Goal: Book appointment/travel/reservation

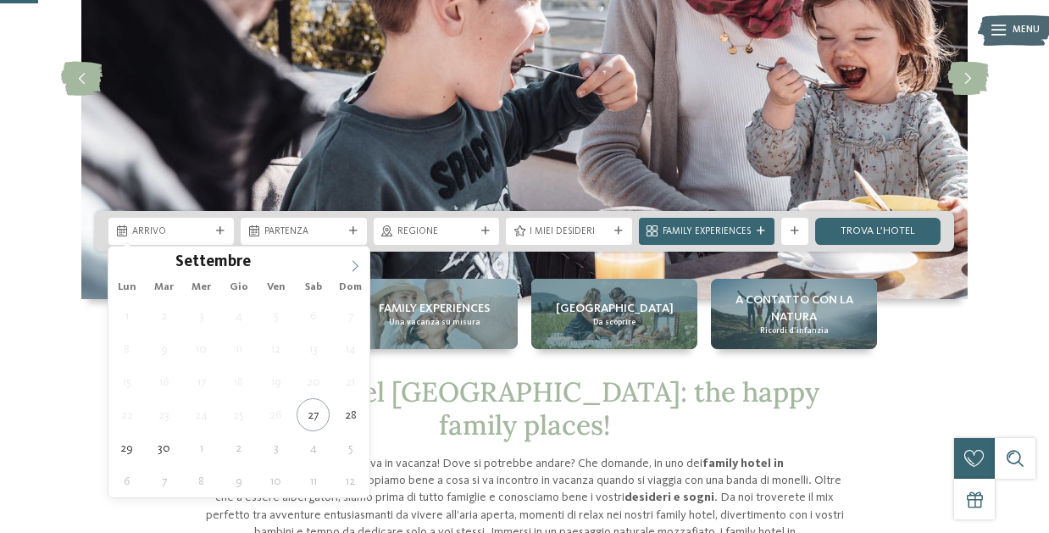
click at [358, 264] on icon at bounding box center [355, 266] width 12 height 12
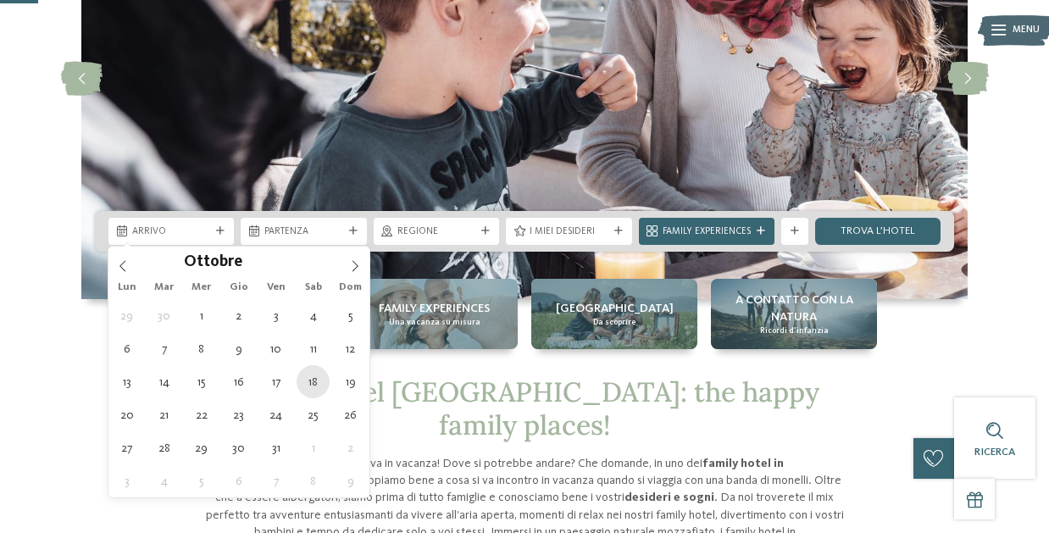
type div "[DATE]"
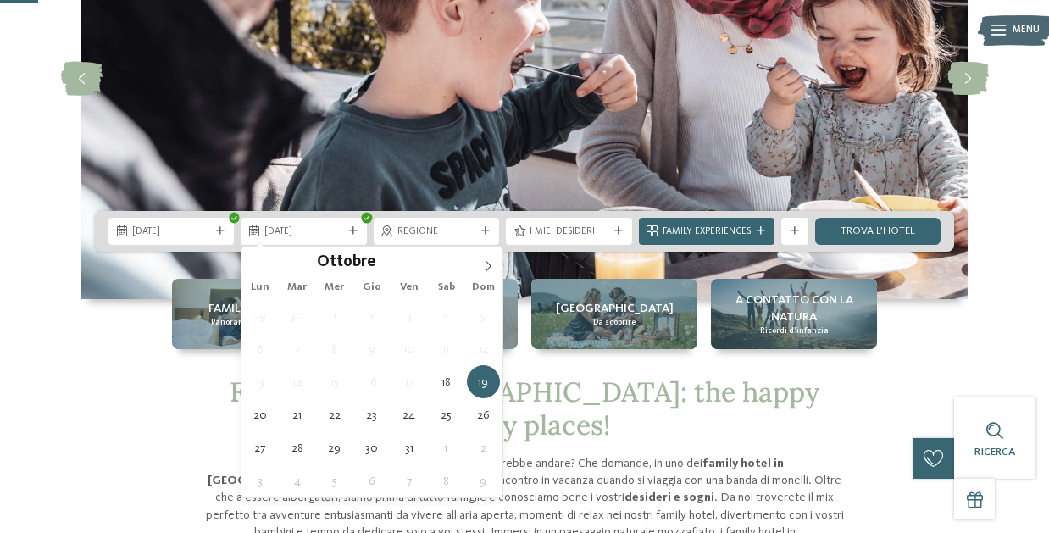
type div "[DATE]"
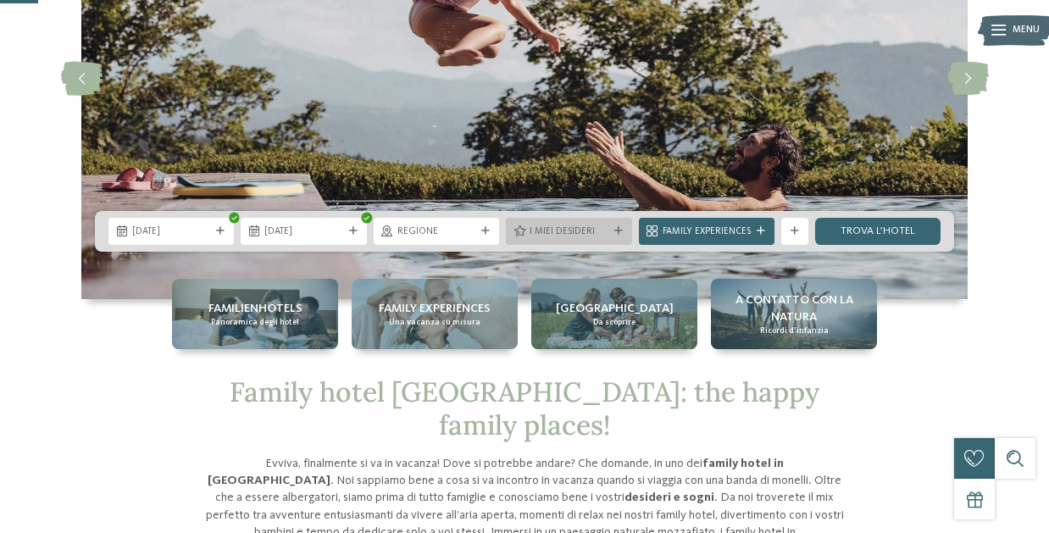
click at [575, 227] on span "I miei desideri" at bounding box center [569, 232] width 78 height 14
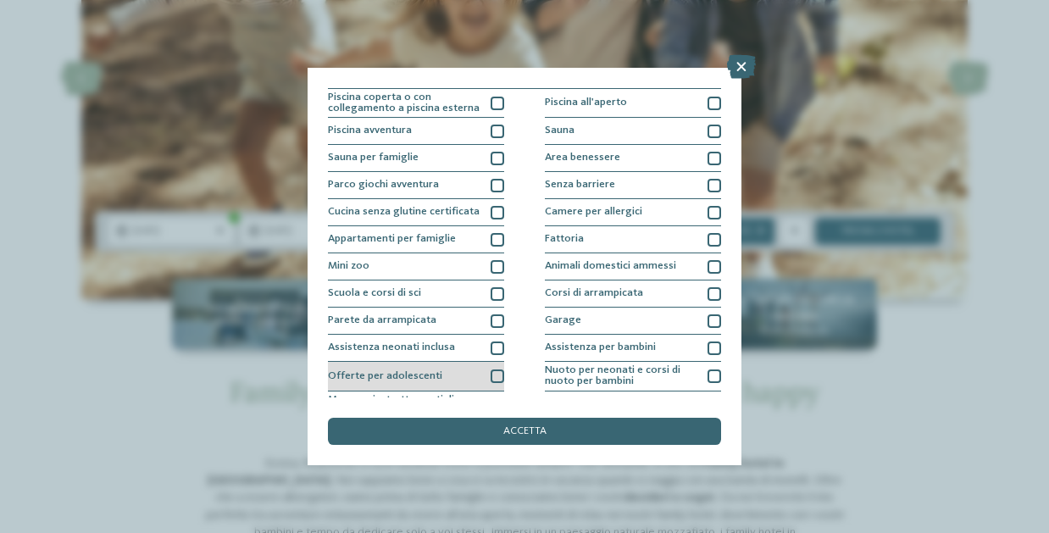
scroll to position [9, 0]
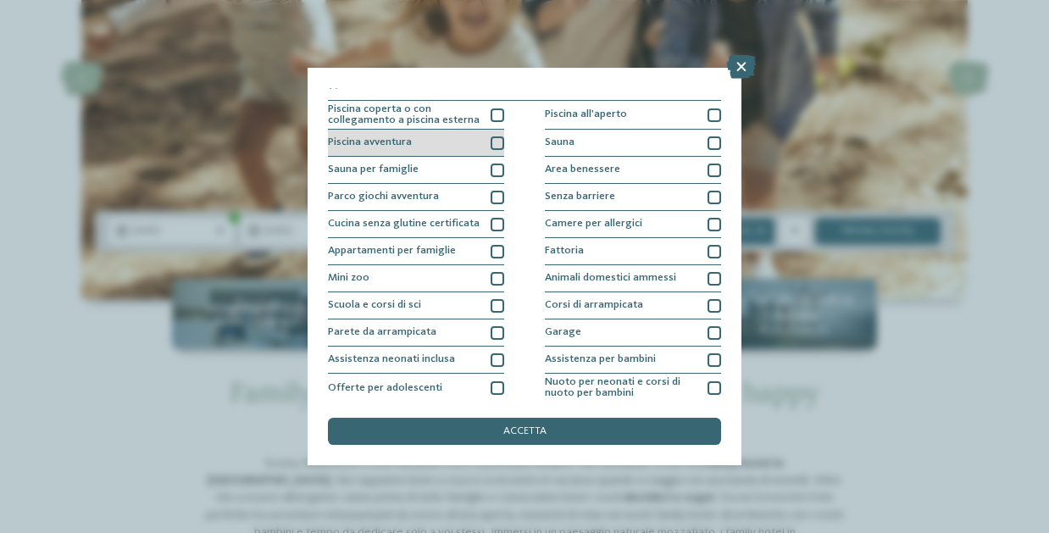
click at [487, 148] on div "Piscina avventura" at bounding box center [416, 143] width 176 height 27
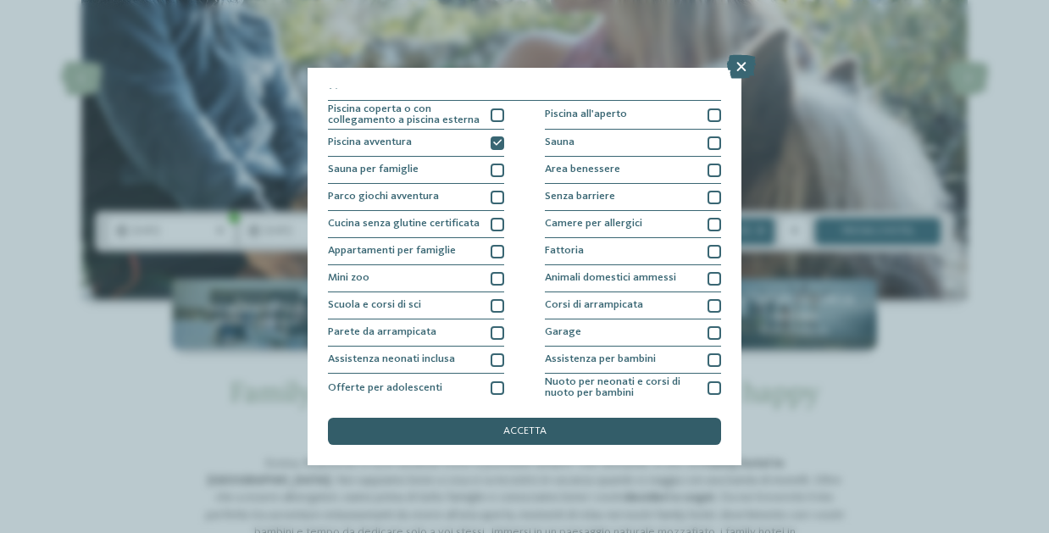
click at [573, 431] on div "accetta" at bounding box center [524, 431] width 393 height 27
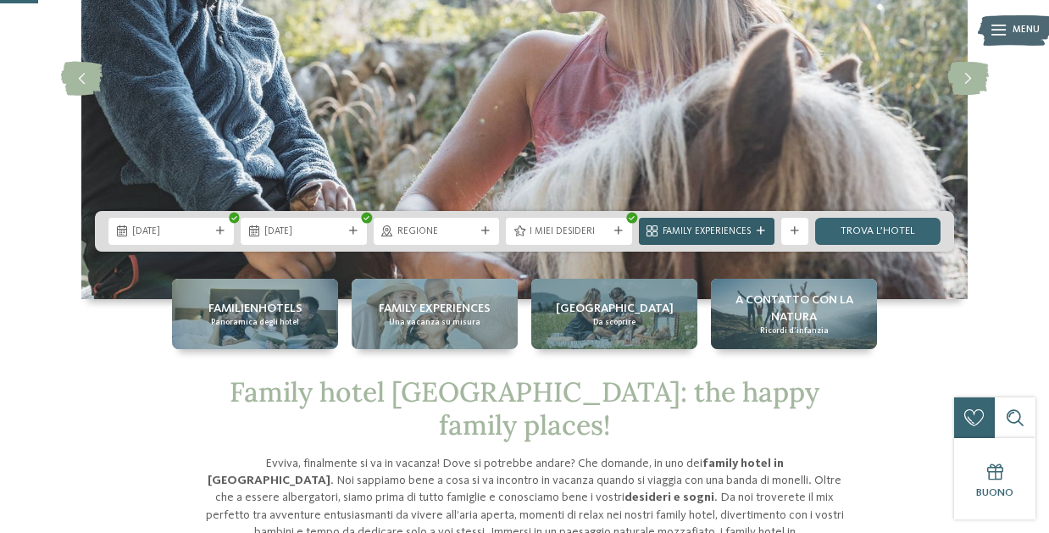
click at [760, 231] on icon at bounding box center [761, 231] width 8 height 8
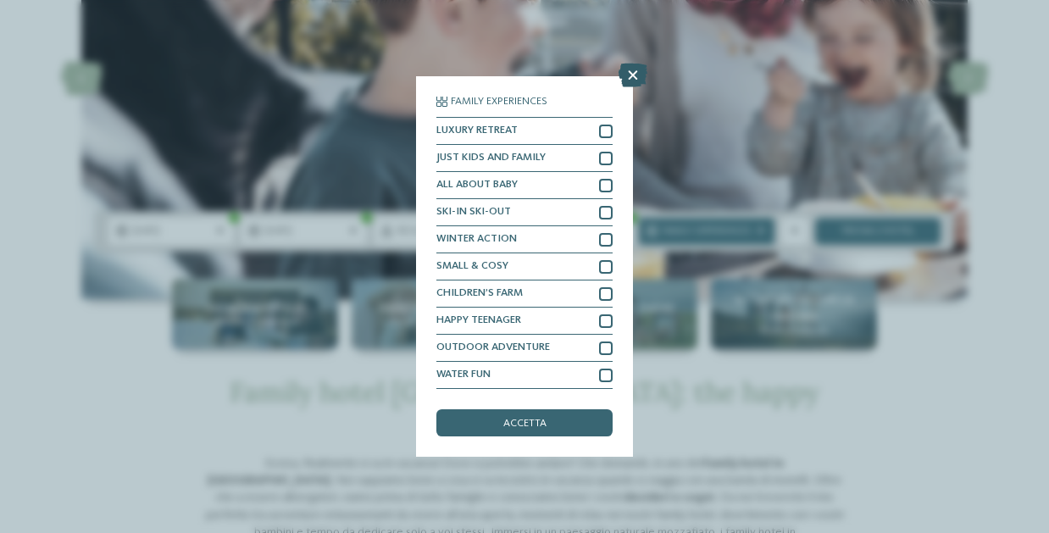
click at [631, 71] on icon at bounding box center [633, 76] width 29 height 24
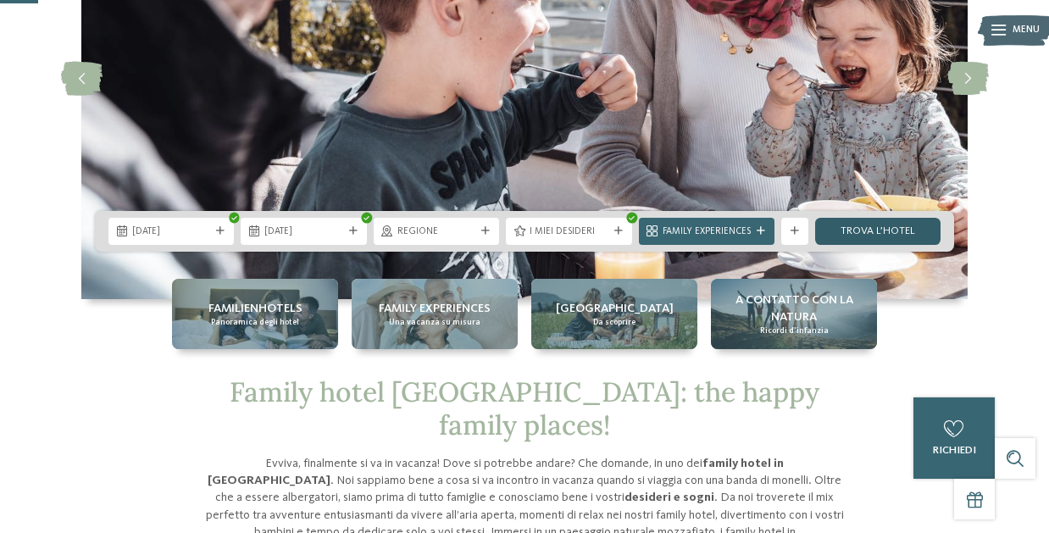
click at [916, 228] on link "trova l’hotel" at bounding box center [878, 231] width 125 height 27
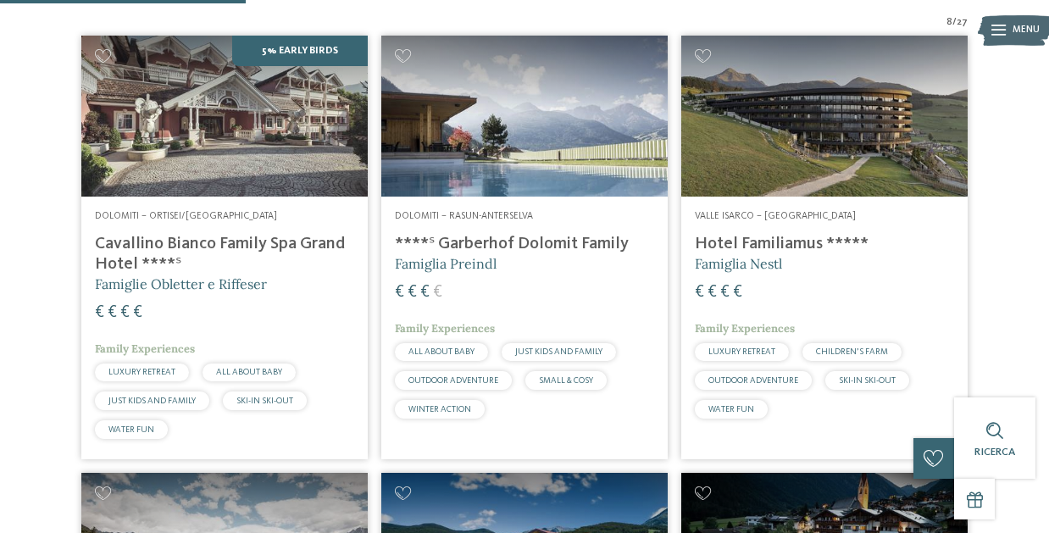
scroll to position [482, 0]
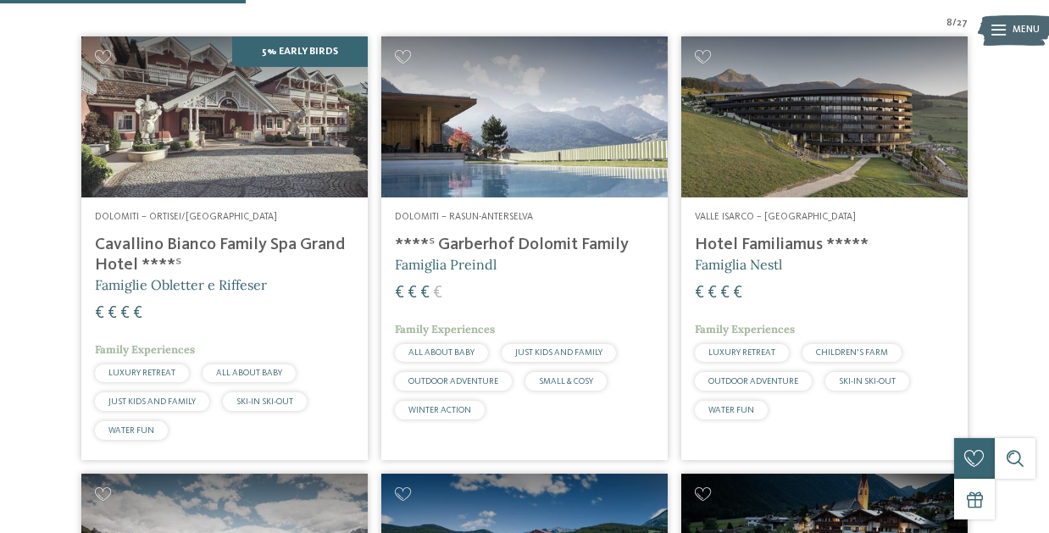
click at [832, 192] on img at bounding box center [825, 116] width 287 height 161
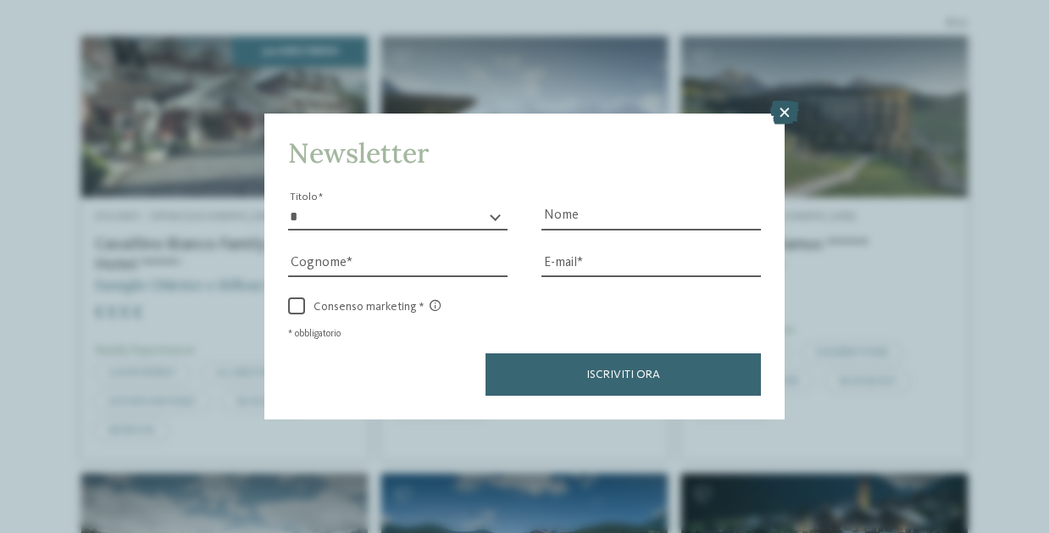
click at [790, 105] on icon at bounding box center [785, 113] width 29 height 24
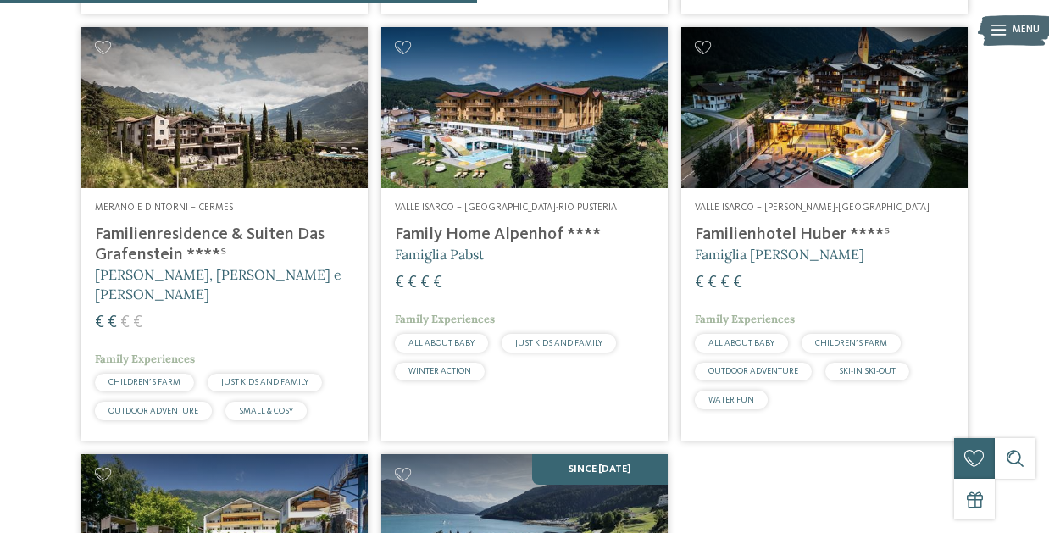
scroll to position [925, 0]
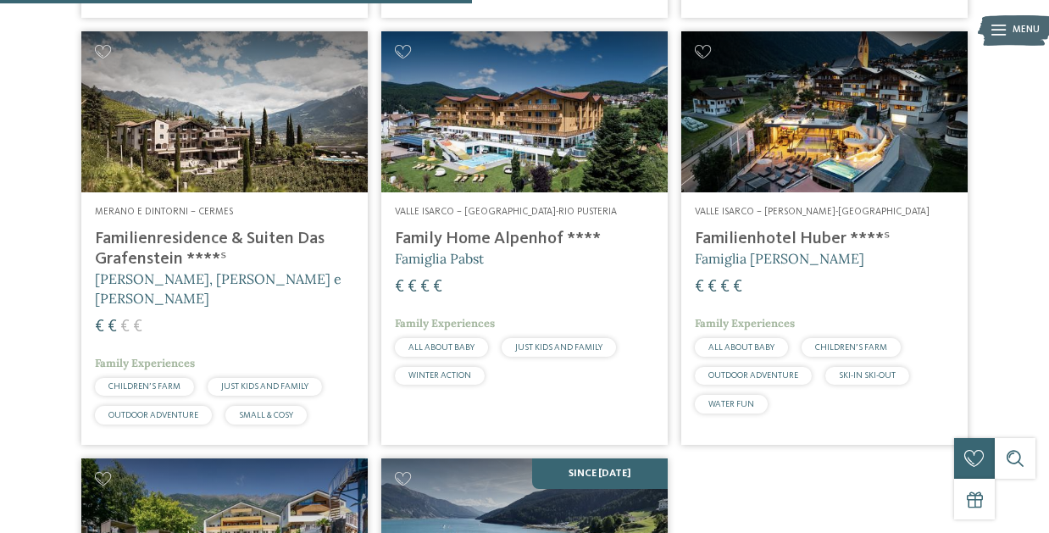
click at [838, 220] on div "Valle Isarco – Valles-Rio Pusteria Familienhotel Huber ****ˢ Famiglia Stolz € €…" at bounding box center [825, 313] width 287 height 242
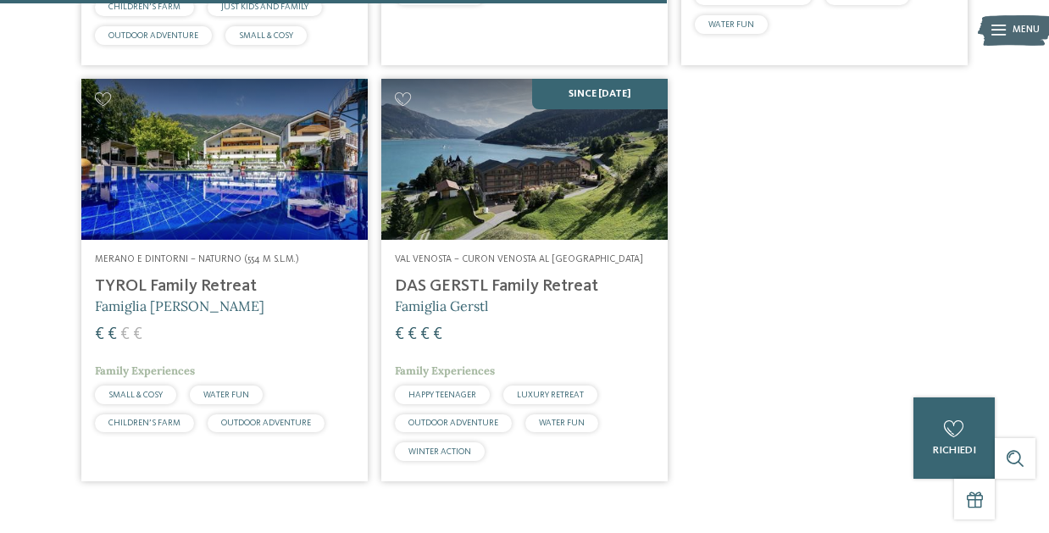
scroll to position [1292, 0]
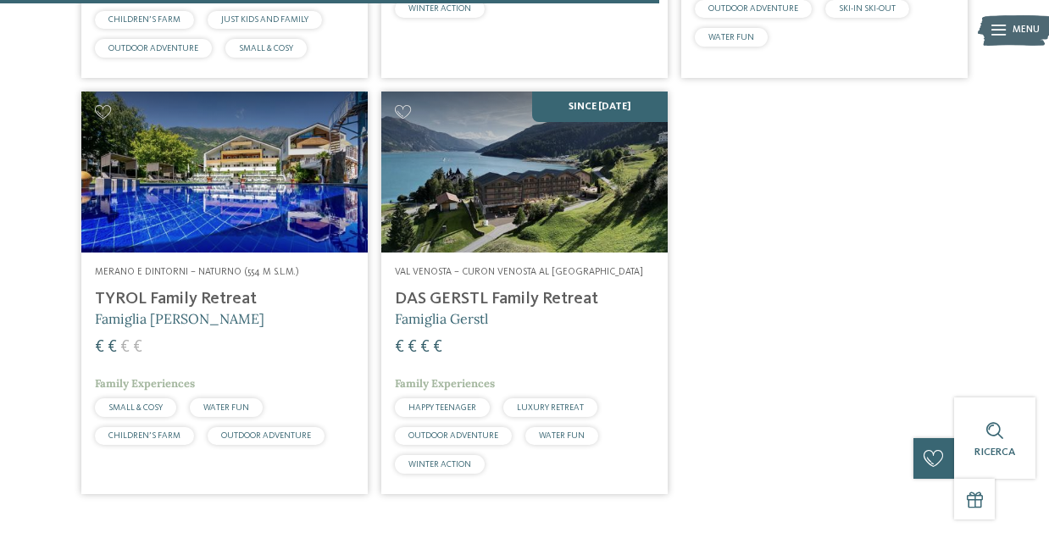
click at [545, 209] on img at bounding box center [524, 172] width 287 height 161
drag, startPoint x: 97, startPoint y: 284, endPoint x: 624, endPoint y: 8, distance: 594.2
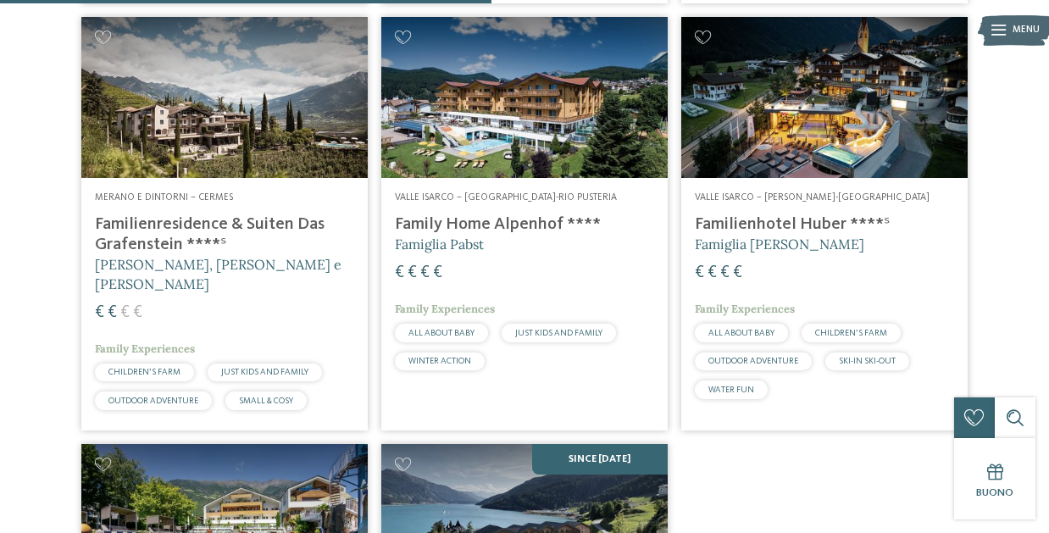
scroll to position [932, 0]
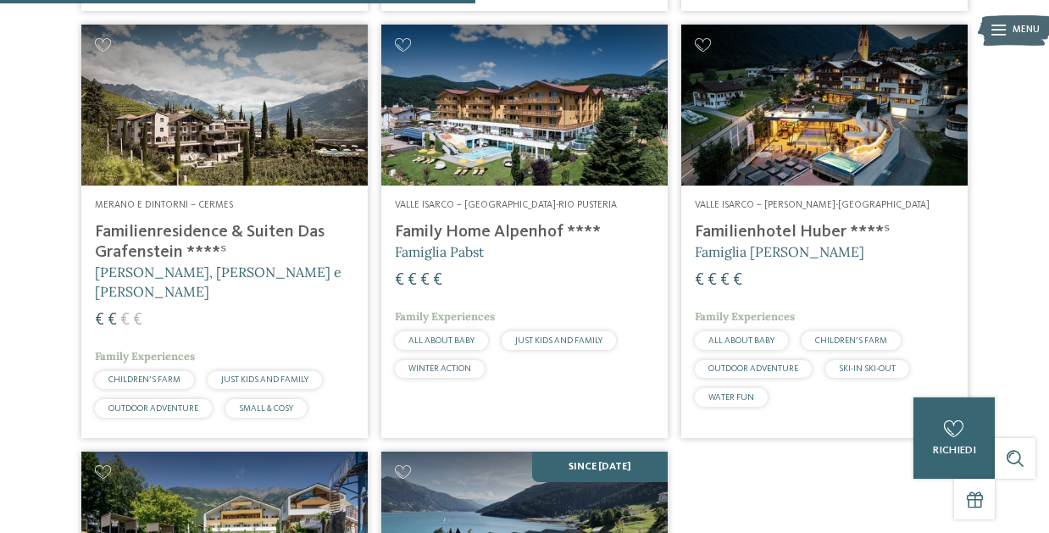
click at [291, 199] on address "Merano e dintorni – Cermes" at bounding box center [224, 206] width 259 height 14
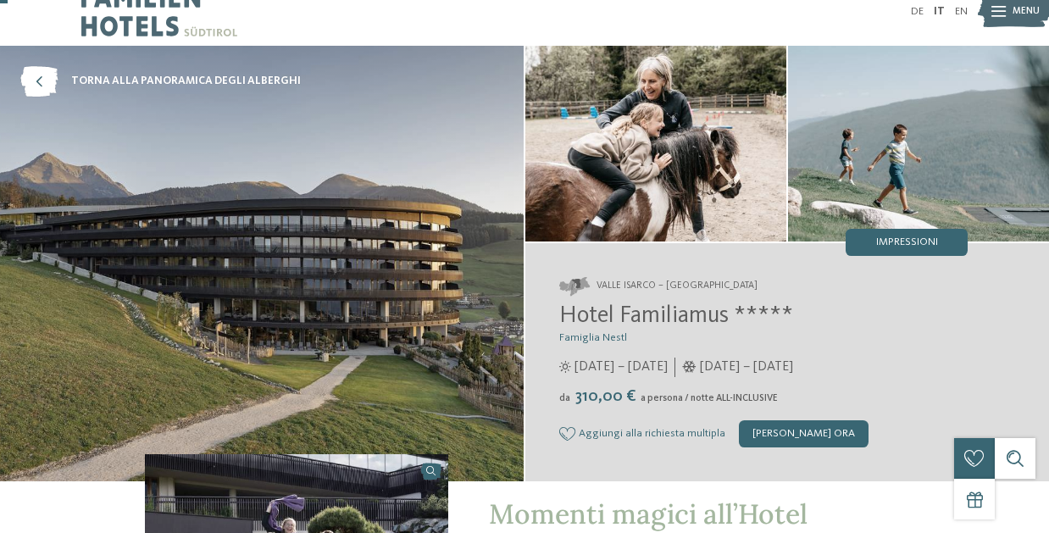
scroll to position [41, 0]
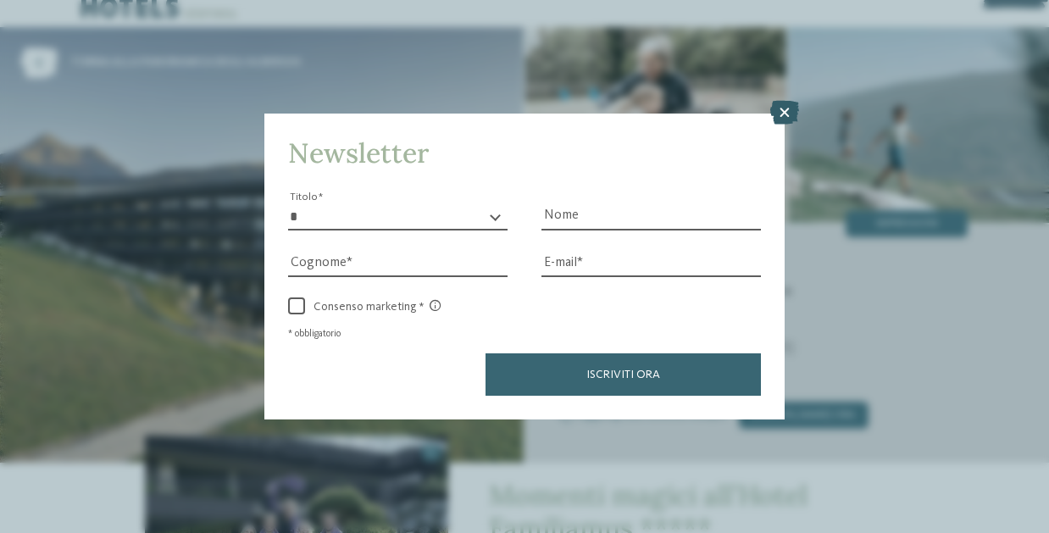
click at [786, 113] on icon at bounding box center [785, 113] width 29 height 24
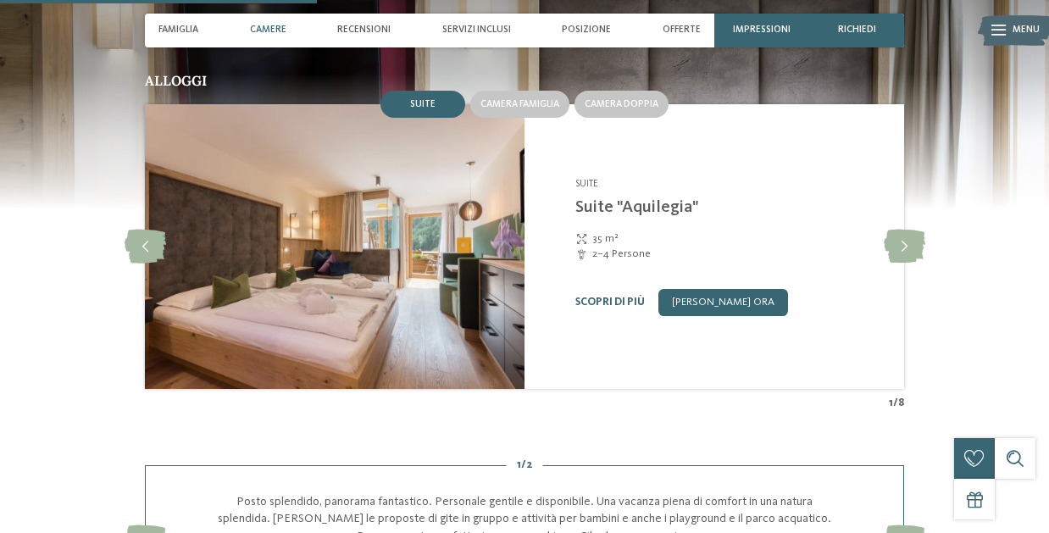
scroll to position [1495, 0]
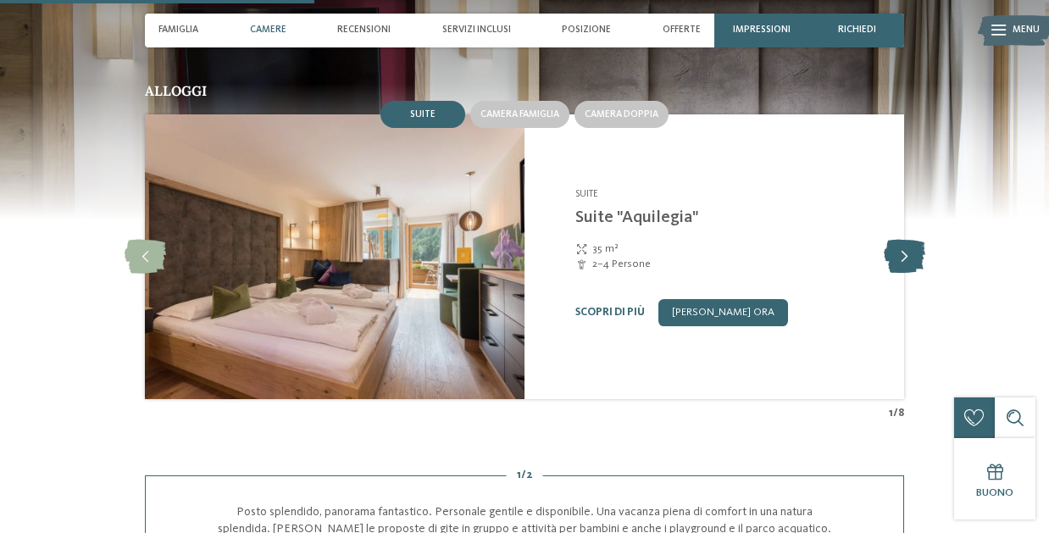
click at [899, 253] on icon at bounding box center [905, 257] width 42 height 34
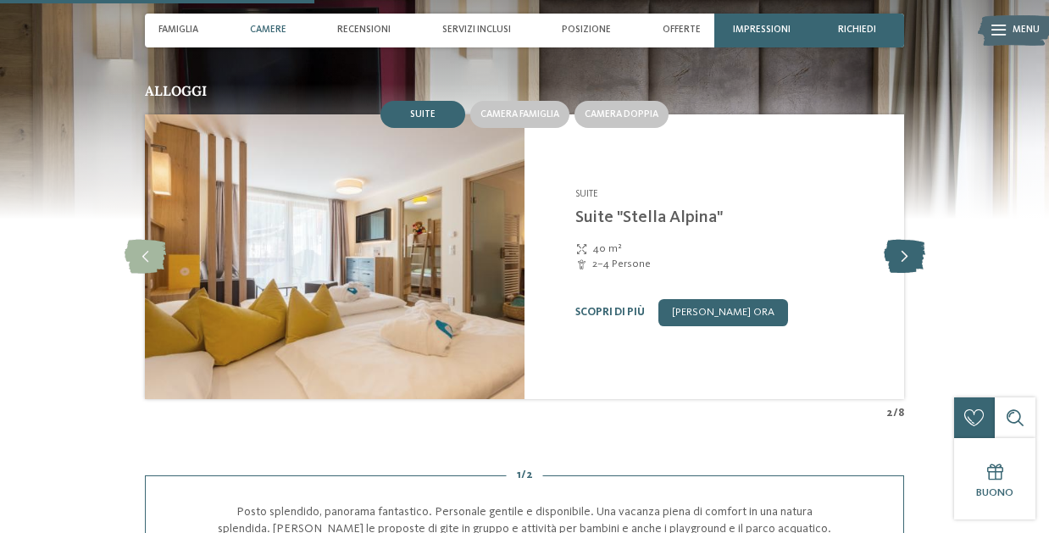
click at [899, 253] on icon at bounding box center [905, 257] width 42 height 34
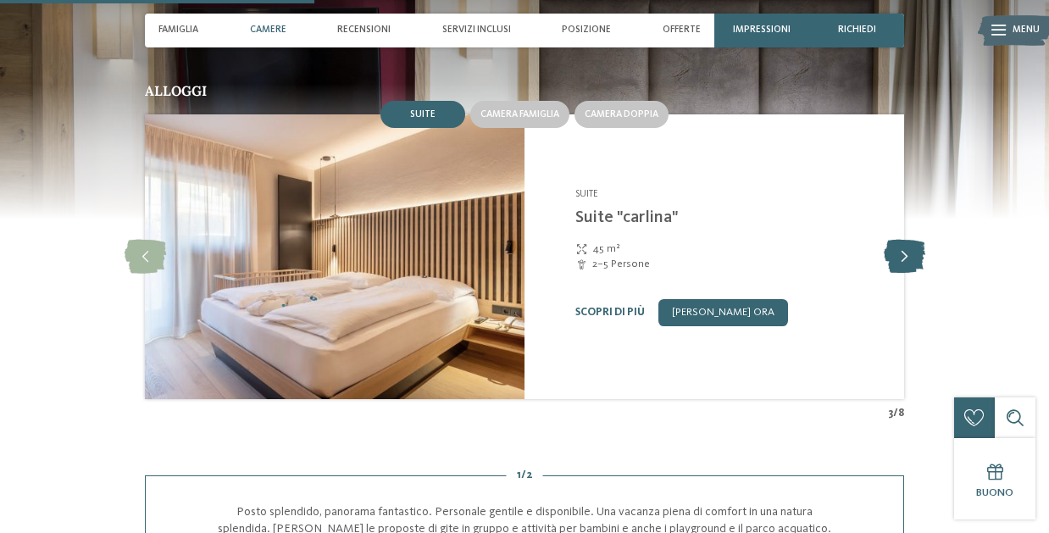
click at [899, 253] on icon at bounding box center [905, 257] width 42 height 34
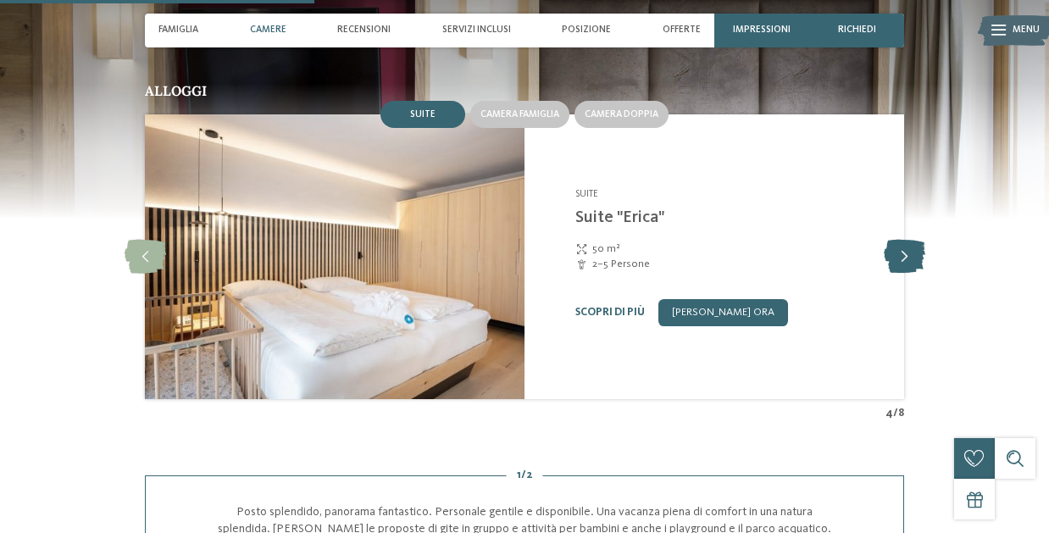
click at [899, 253] on icon at bounding box center [905, 257] width 42 height 34
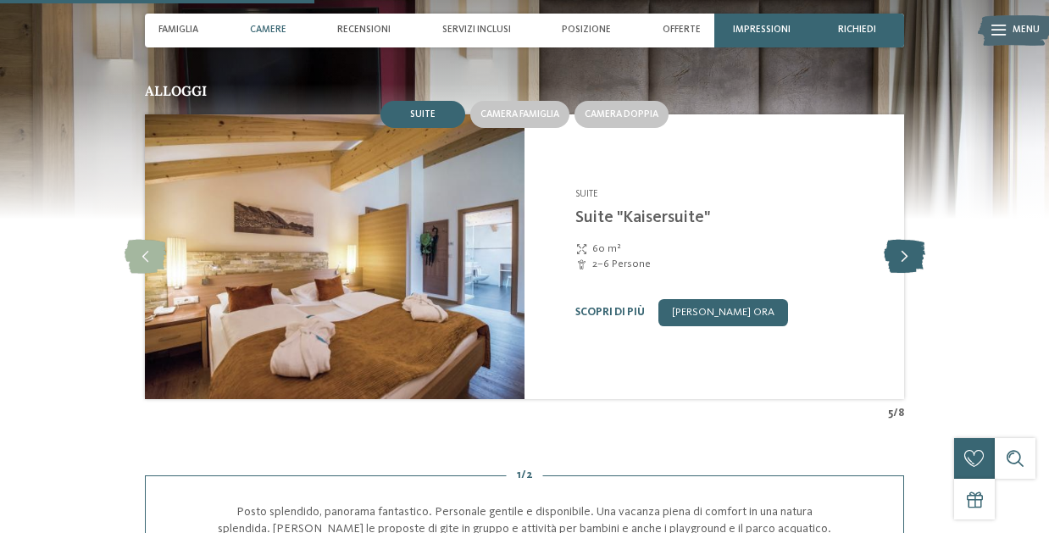
click at [899, 253] on icon at bounding box center [905, 257] width 42 height 34
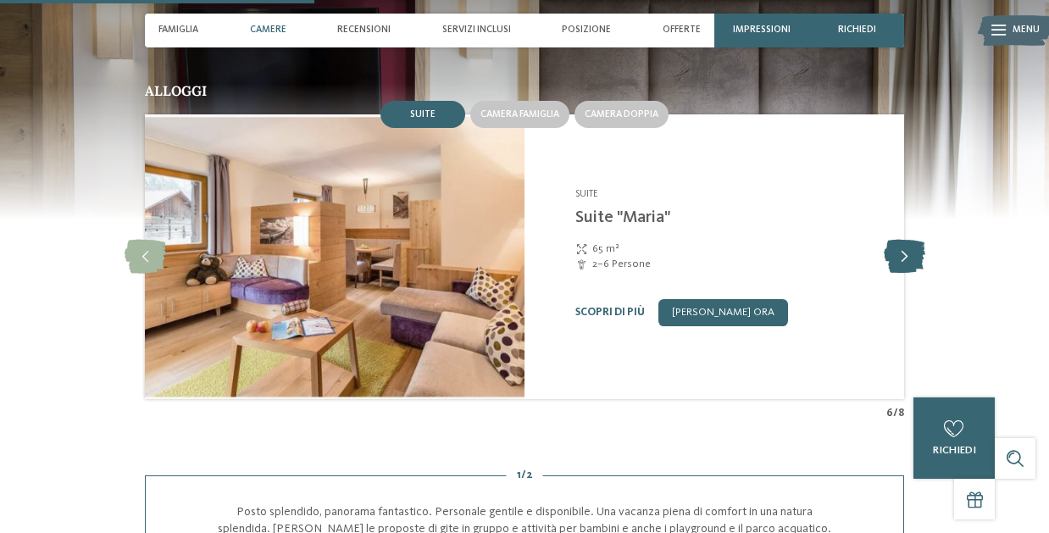
click at [899, 253] on icon at bounding box center [905, 257] width 42 height 34
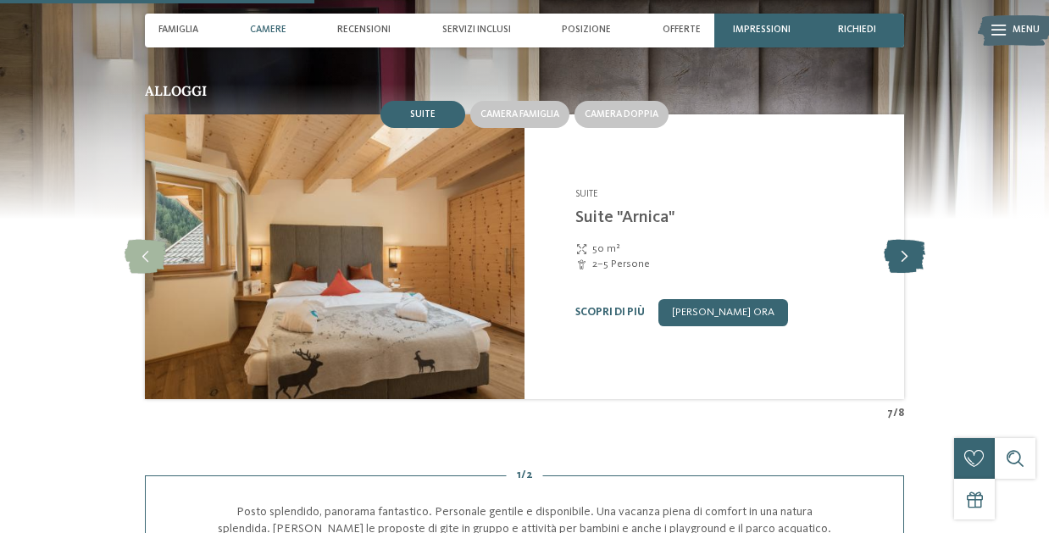
click at [899, 253] on icon at bounding box center [905, 257] width 42 height 34
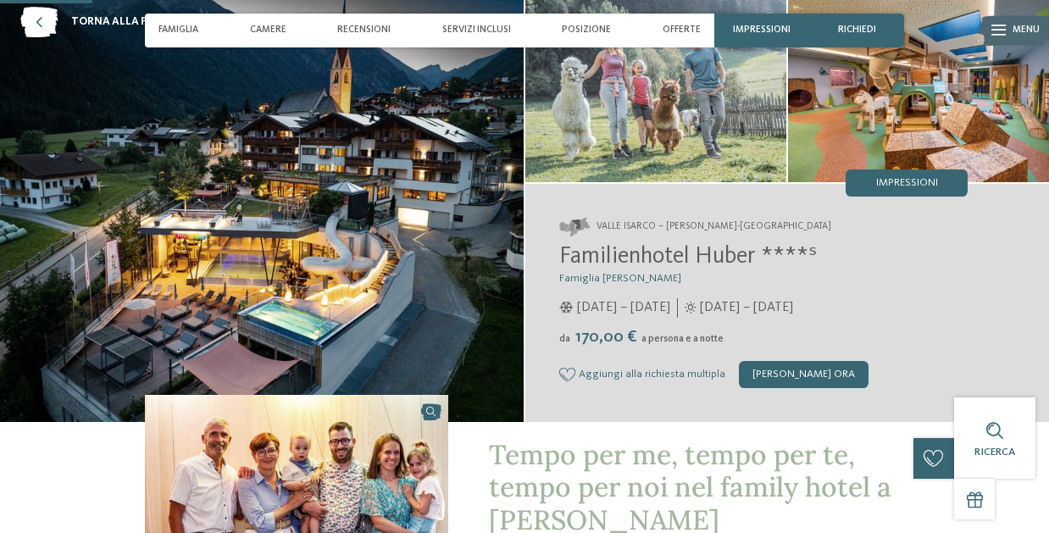
scroll to position [0, 0]
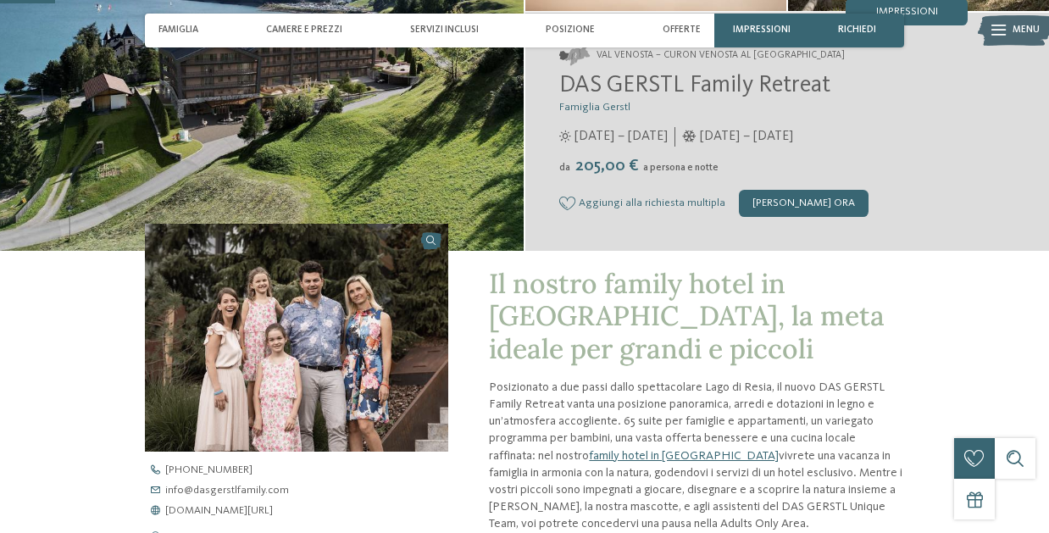
scroll to position [250, 0]
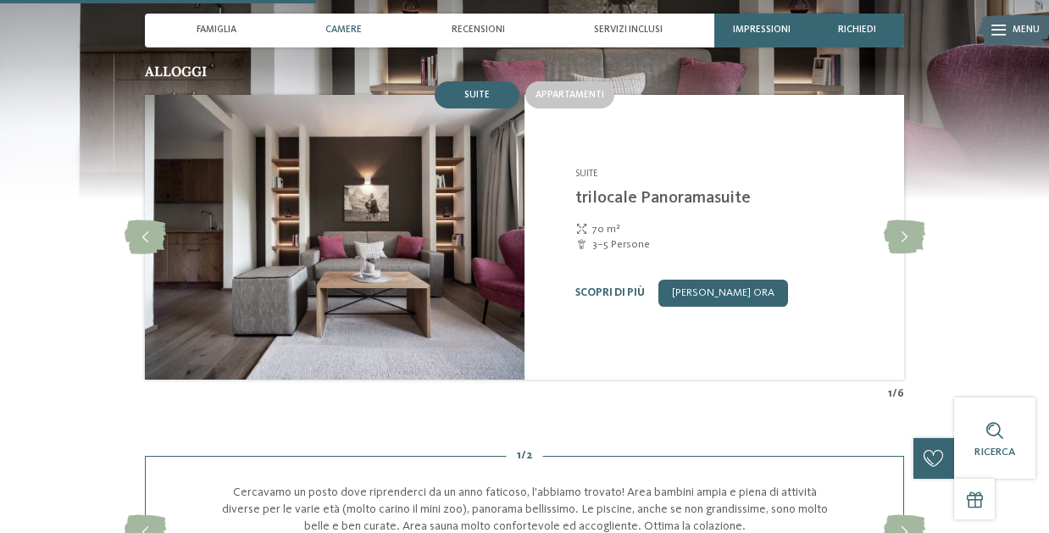
scroll to position [1299, 0]
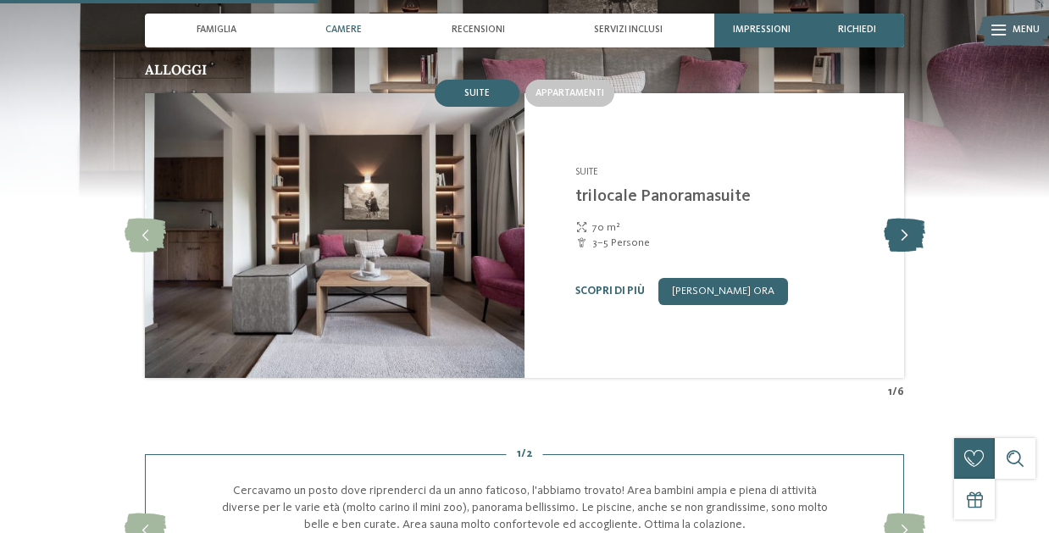
click at [907, 219] on icon at bounding box center [905, 236] width 42 height 34
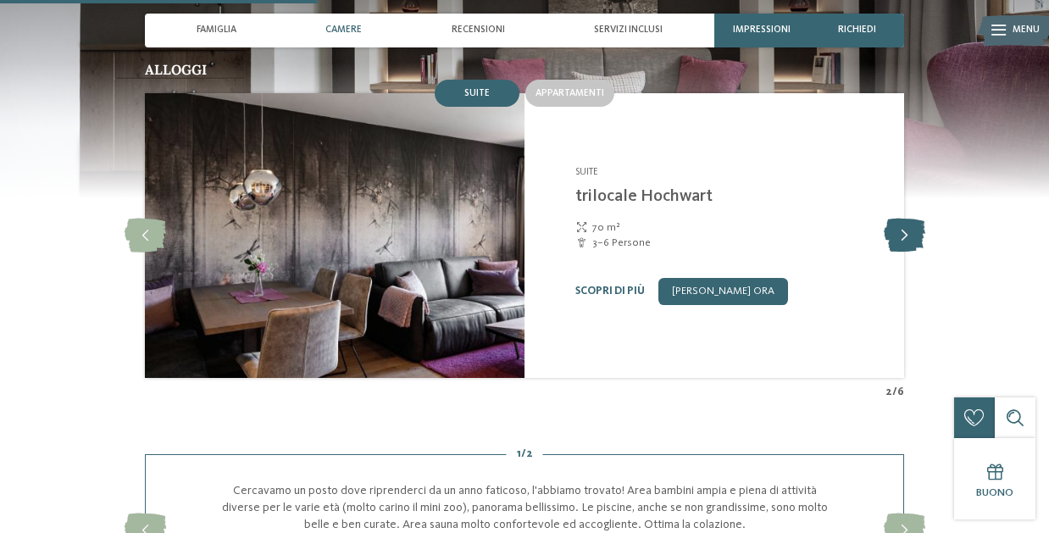
click at [907, 219] on icon at bounding box center [905, 236] width 42 height 34
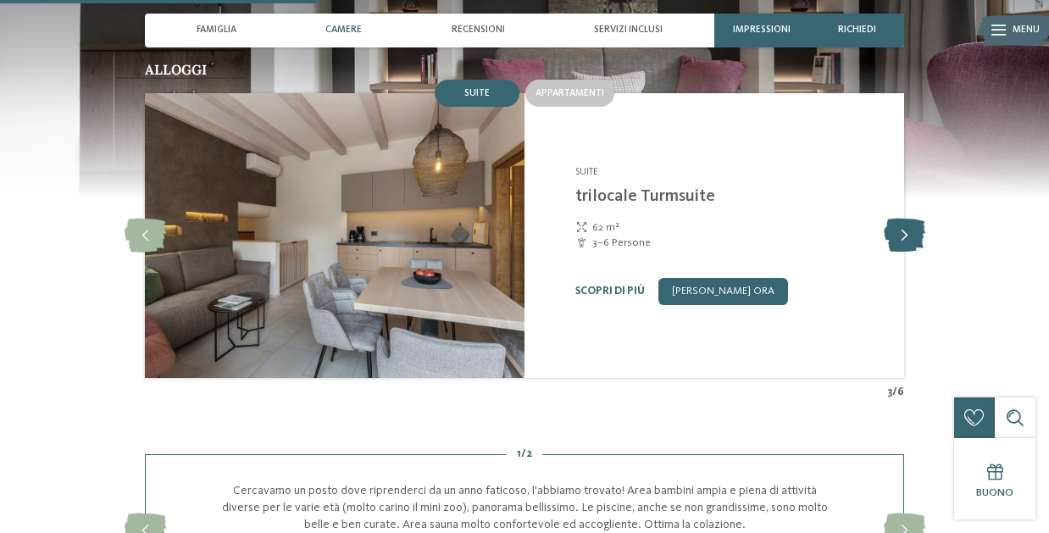
click at [907, 219] on icon at bounding box center [905, 236] width 42 height 34
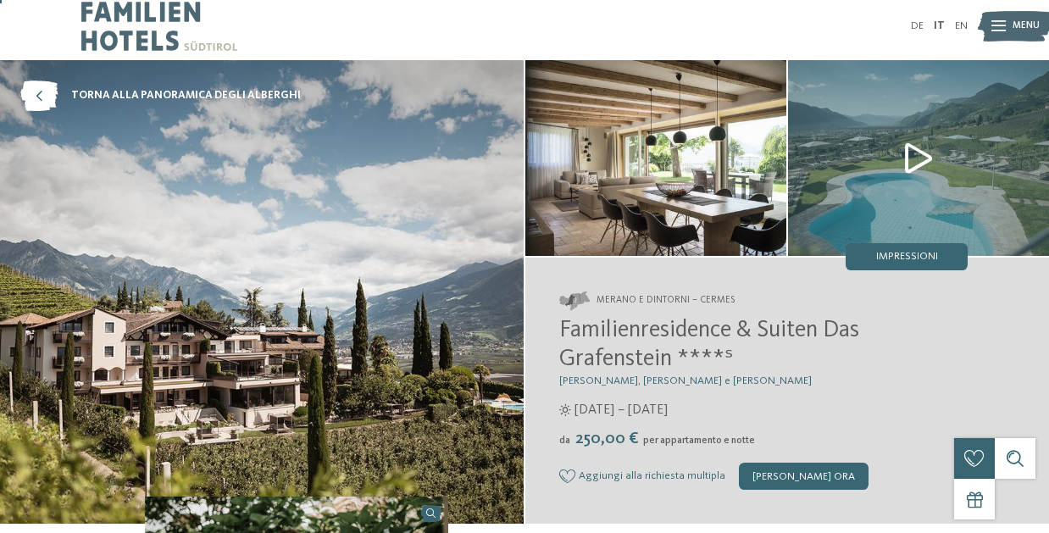
scroll to position [0, 0]
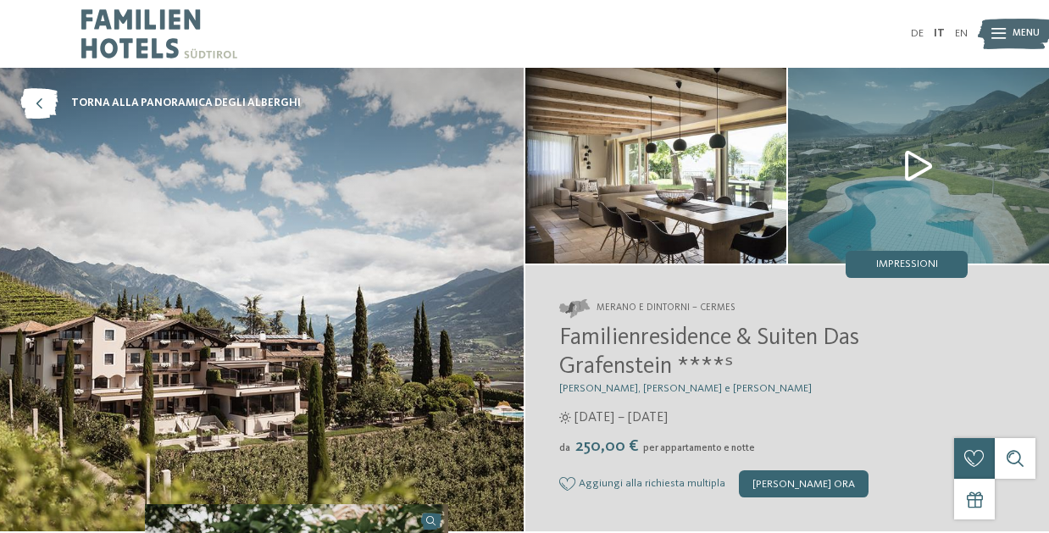
click at [1001, 37] on icon at bounding box center [999, 34] width 14 height 11
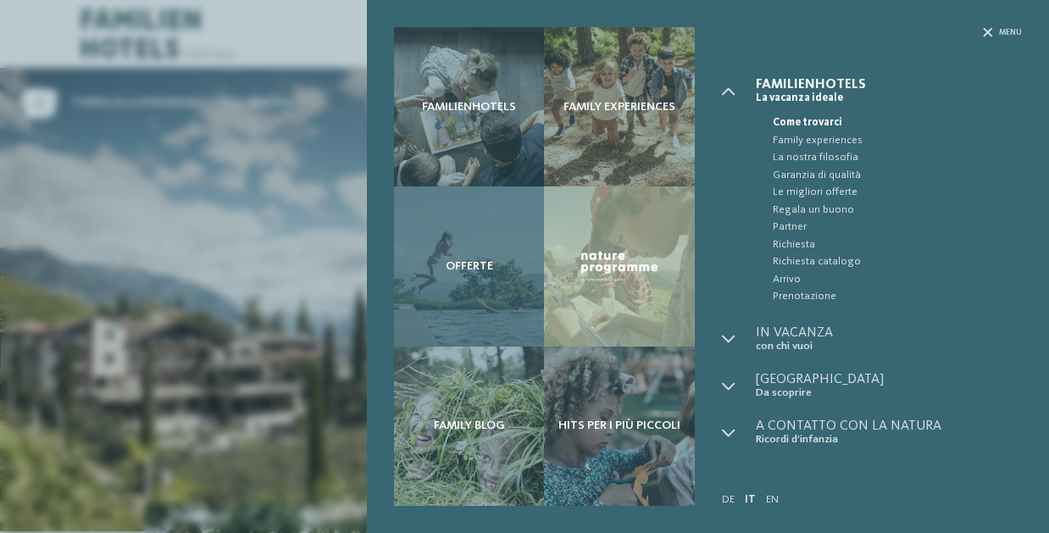
click at [470, 269] on span "Offerte" at bounding box center [469, 266] width 47 height 14
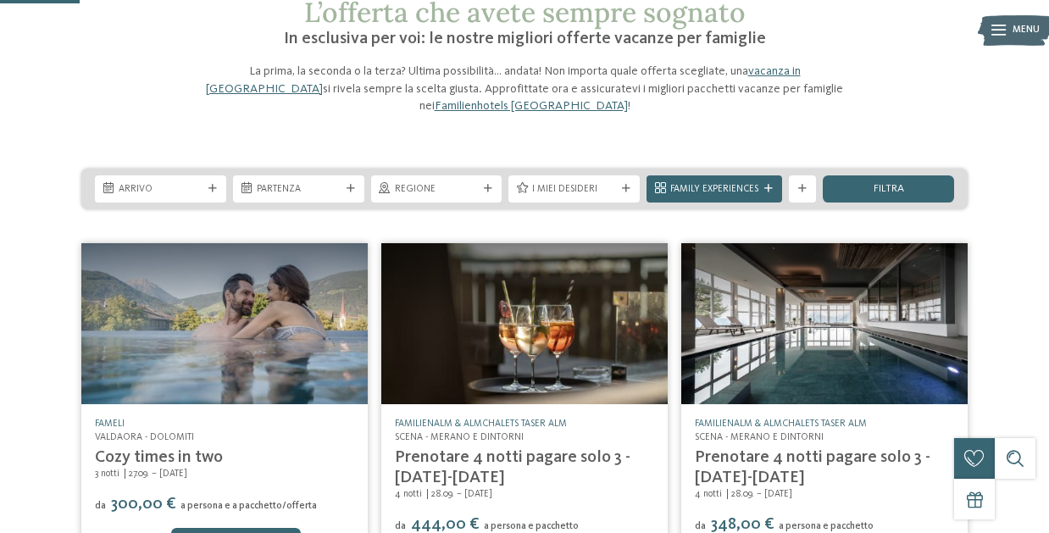
scroll to position [96, 0]
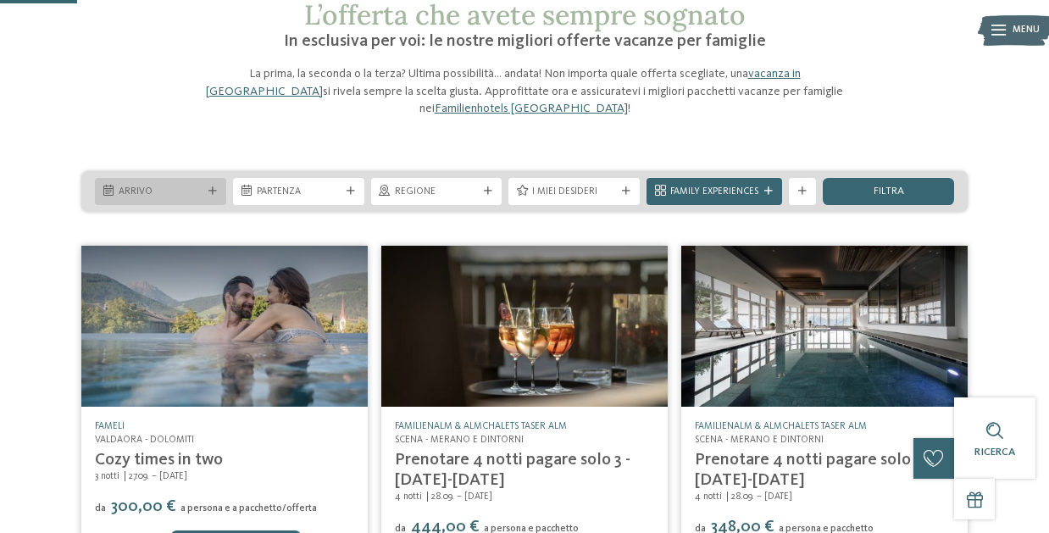
click at [198, 186] on span "Arrivo" at bounding box center [161, 193] width 84 height 14
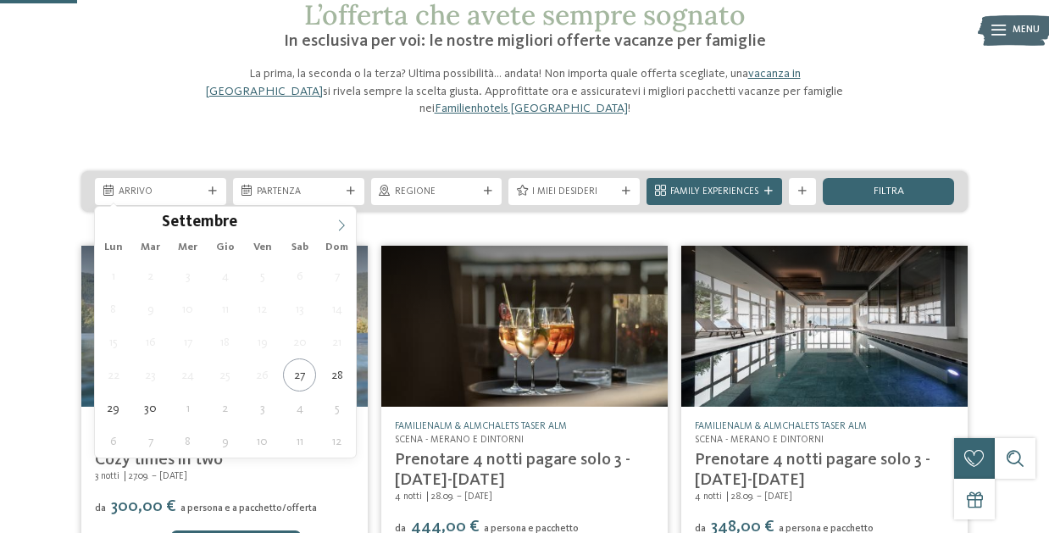
click at [337, 231] on icon at bounding box center [342, 226] width 12 height 12
type div "[DATE]"
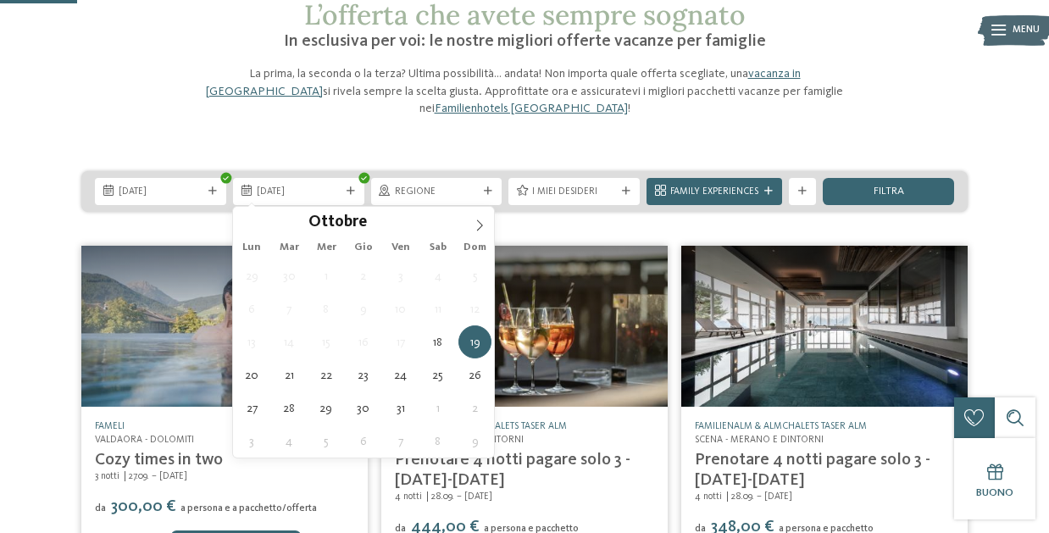
type div "[DATE]"
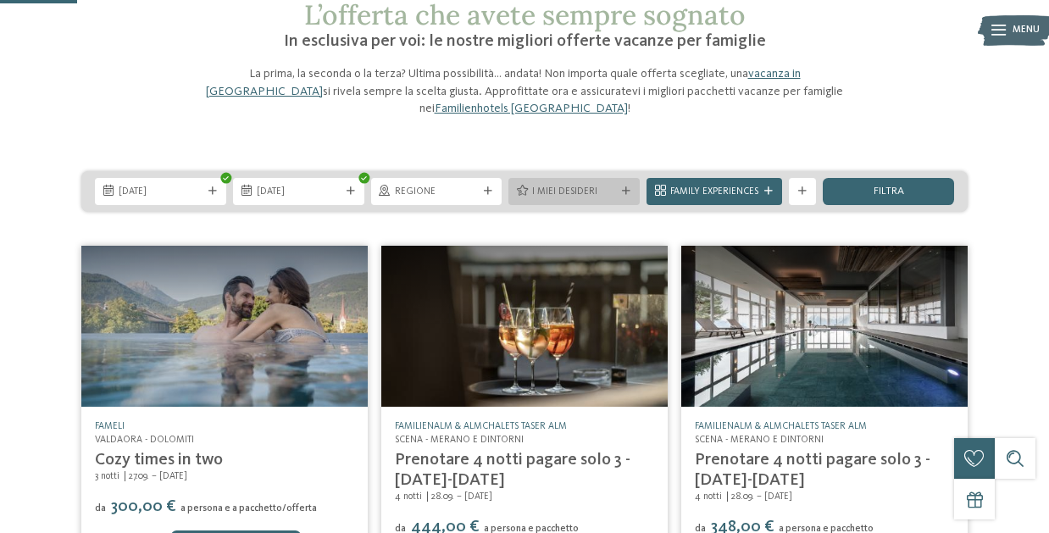
click at [621, 187] on div at bounding box center [627, 191] width 14 height 8
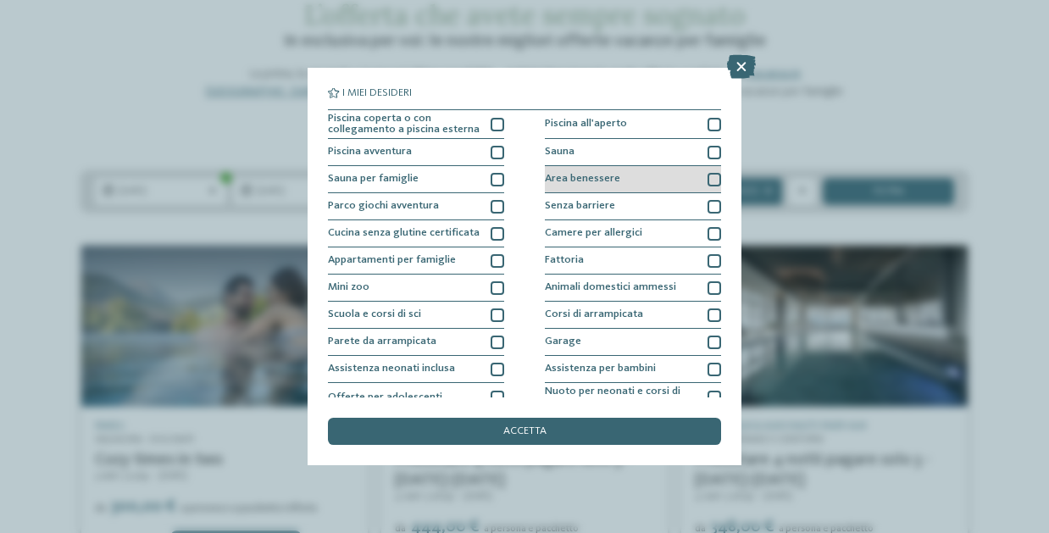
click at [572, 181] on span "Area benessere" at bounding box center [582, 179] width 75 height 11
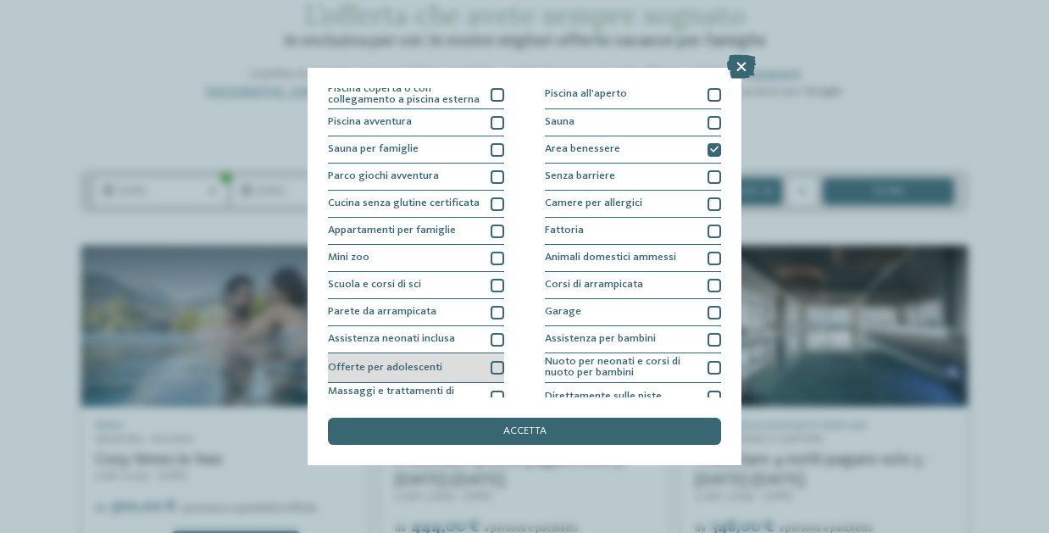
scroll to position [0, 0]
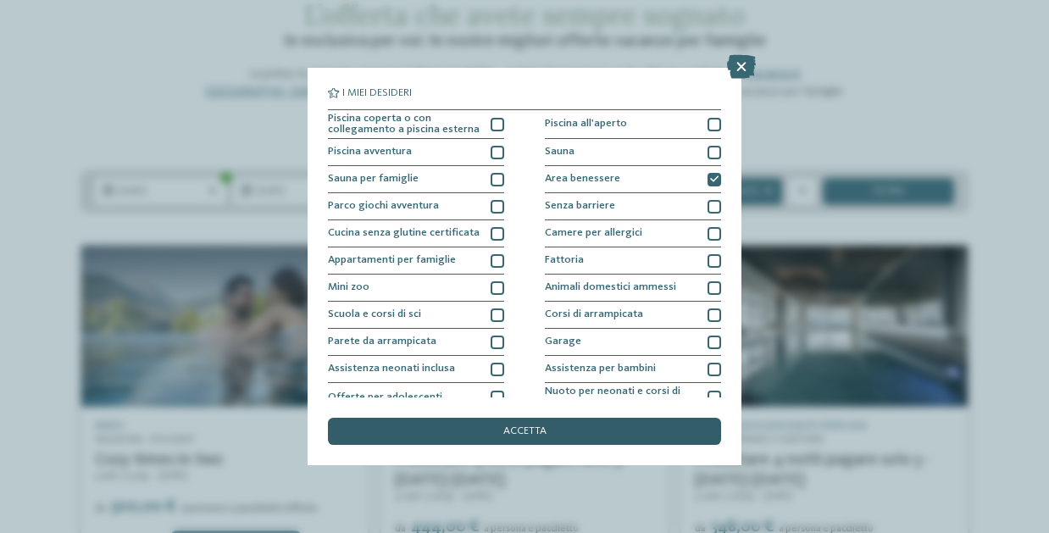
click at [517, 428] on span "accetta" at bounding box center [525, 431] width 43 height 11
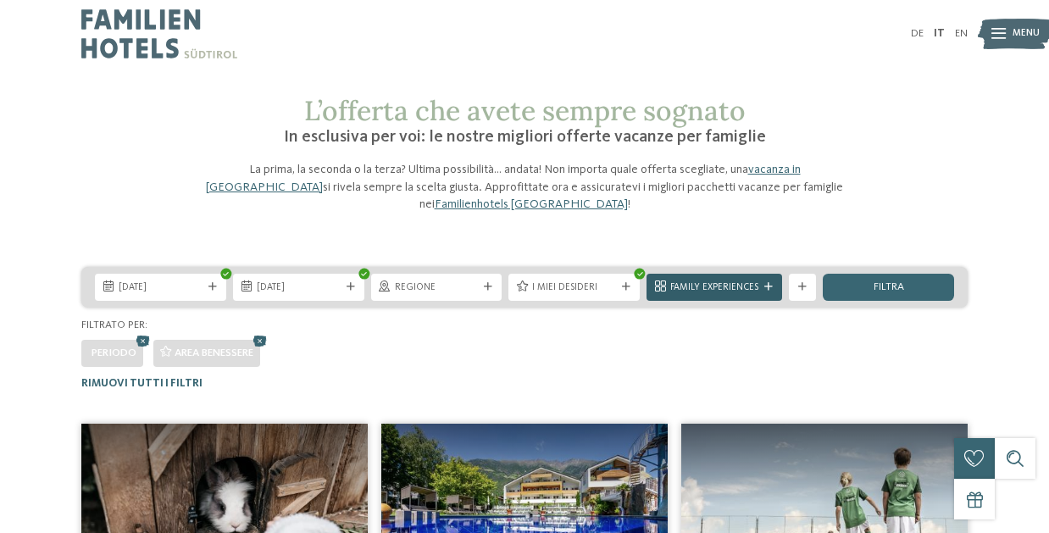
click at [758, 288] on span "Family Experiences" at bounding box center [715, 288] width 88 height 14
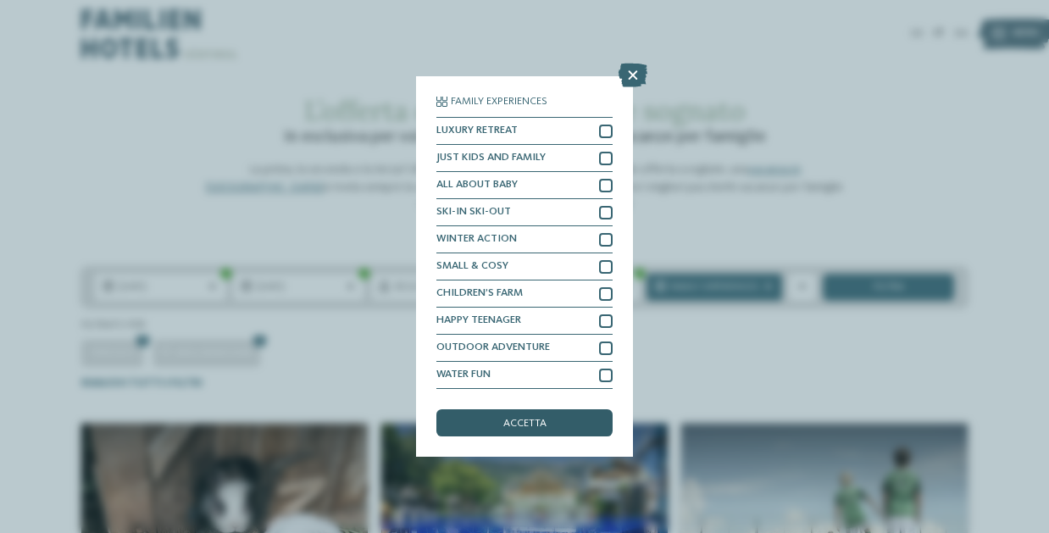
click at [547, 417] on div "accetta" at bounding box center [525, 422] width 176 height 27
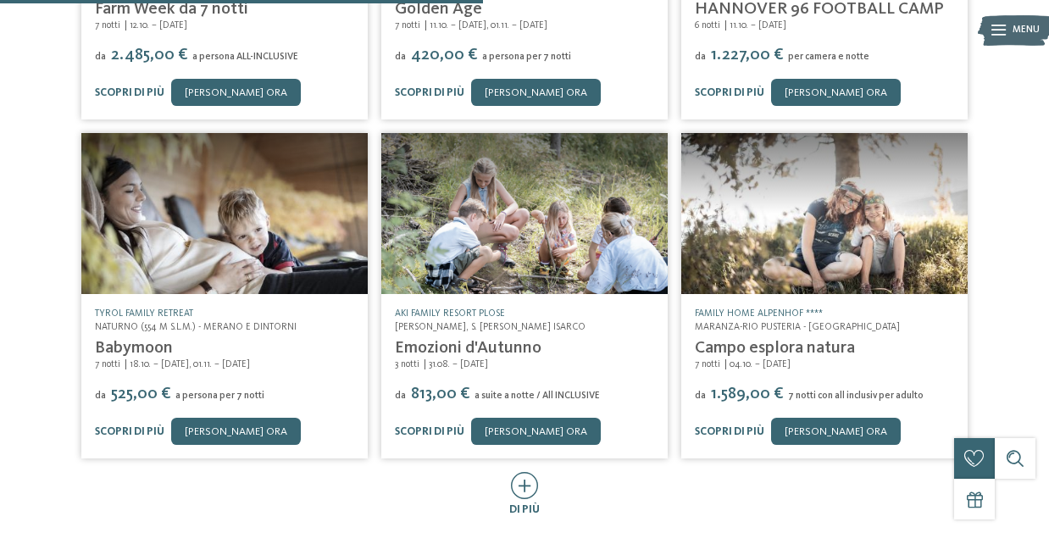
scroll to position [643, 0]
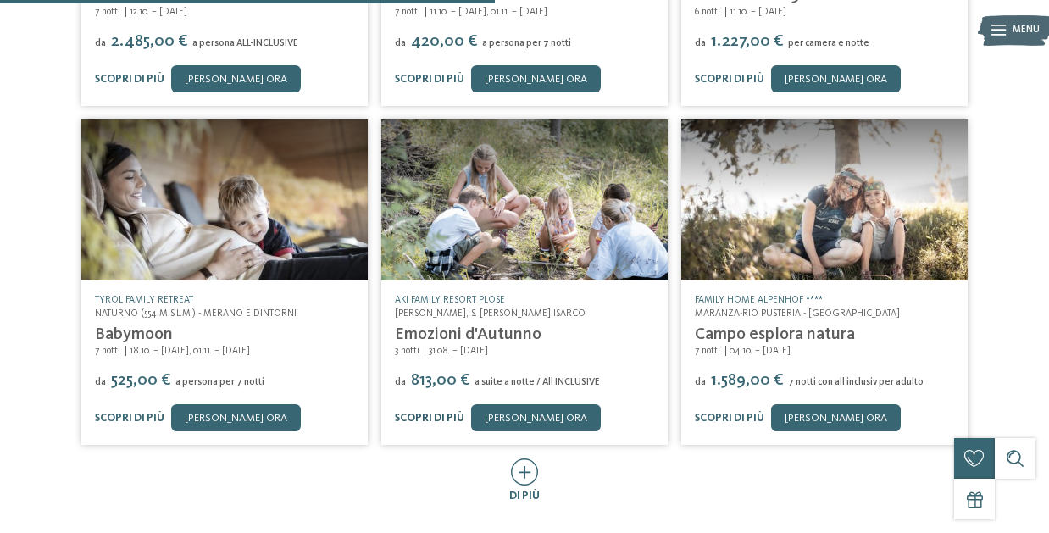
click at [453, 417] on link "Scopri di più" at bounding box center [430, 418] width 70 height 11
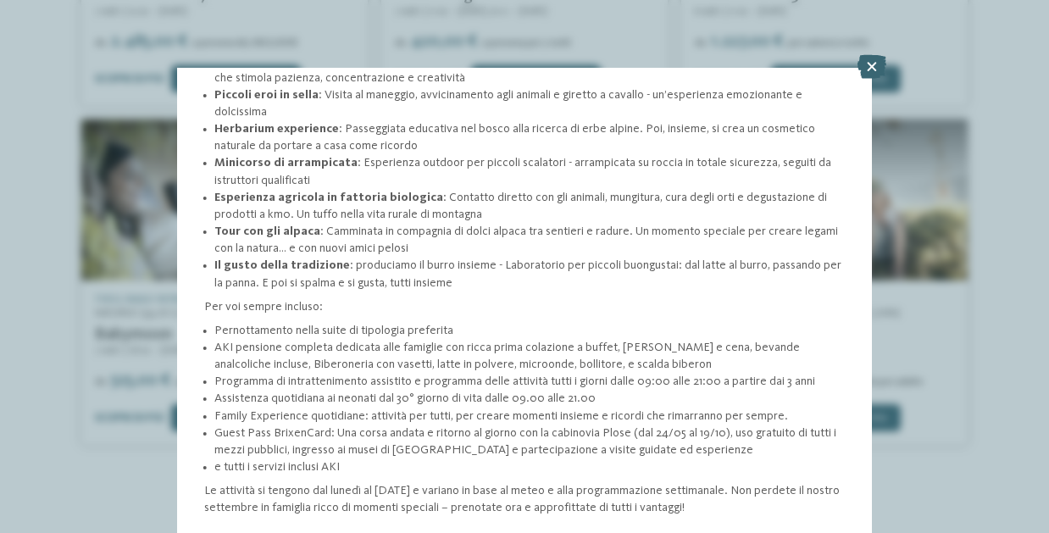
scroll to position [454, 0]
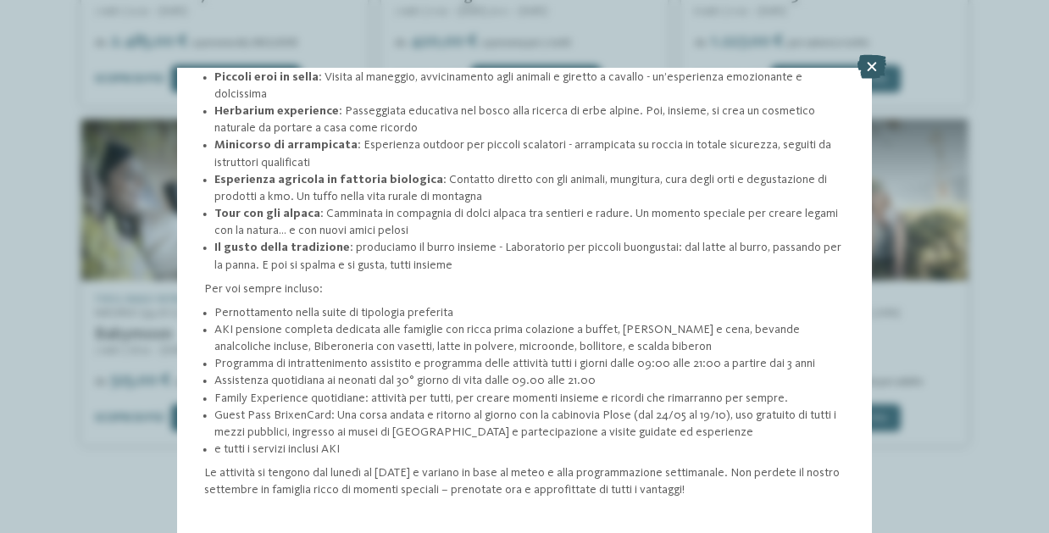
click at [876, 67] on icon at bounding box center [872, 67] width 29 height 24
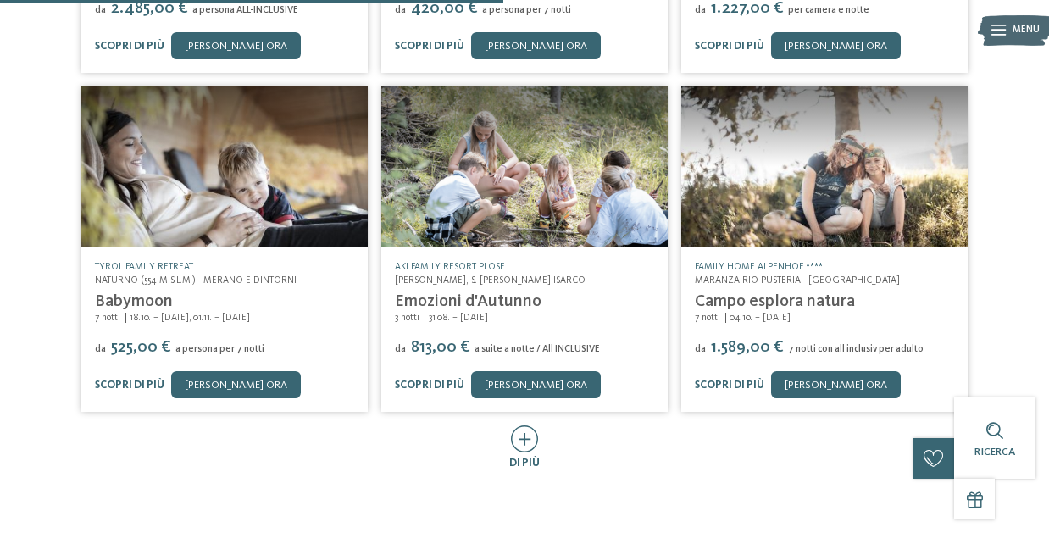
scroll to position [679, 0]
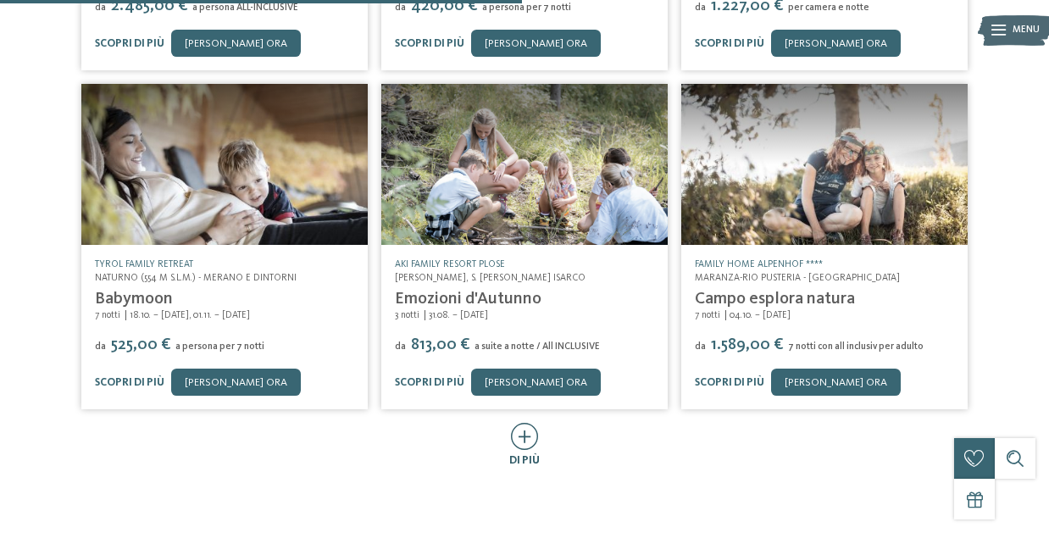
click at [526, 442] on icon at bounding box center [525, 436] width 28 height 27
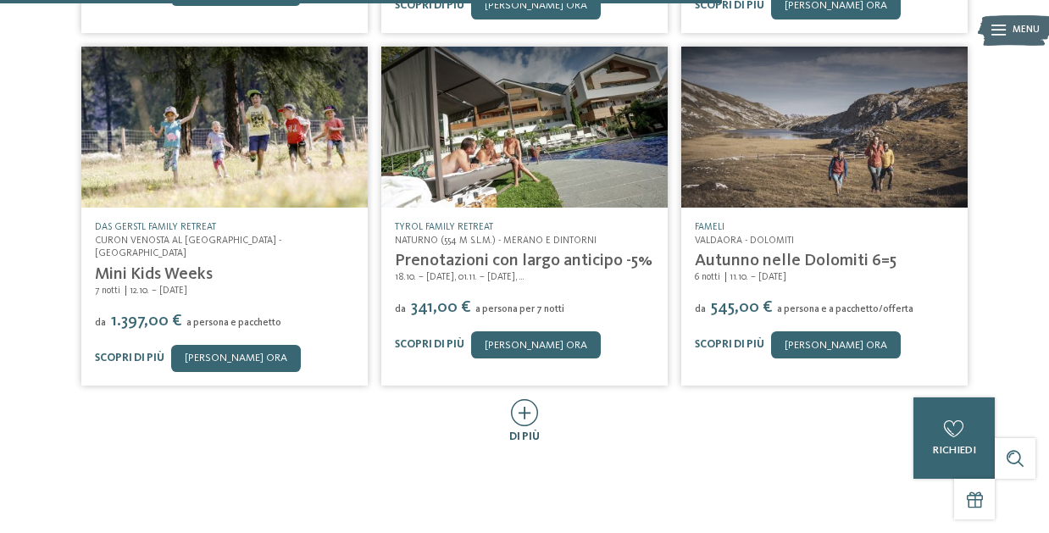
scroll to position [1411, 0]
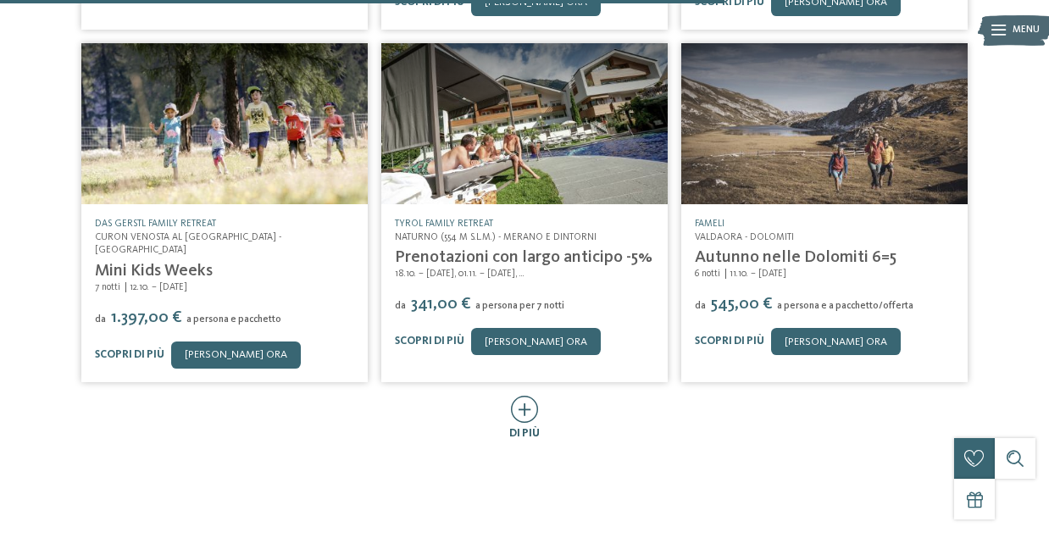
click at [526, 396] on icon at bounding box center [525, 409] width 28 height 27
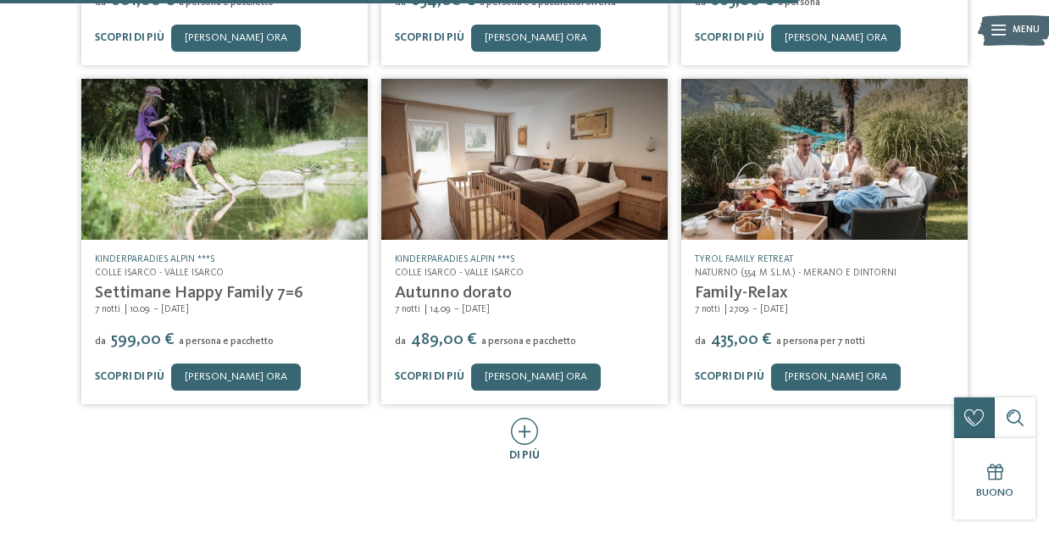
scroll to position [2069, 0]
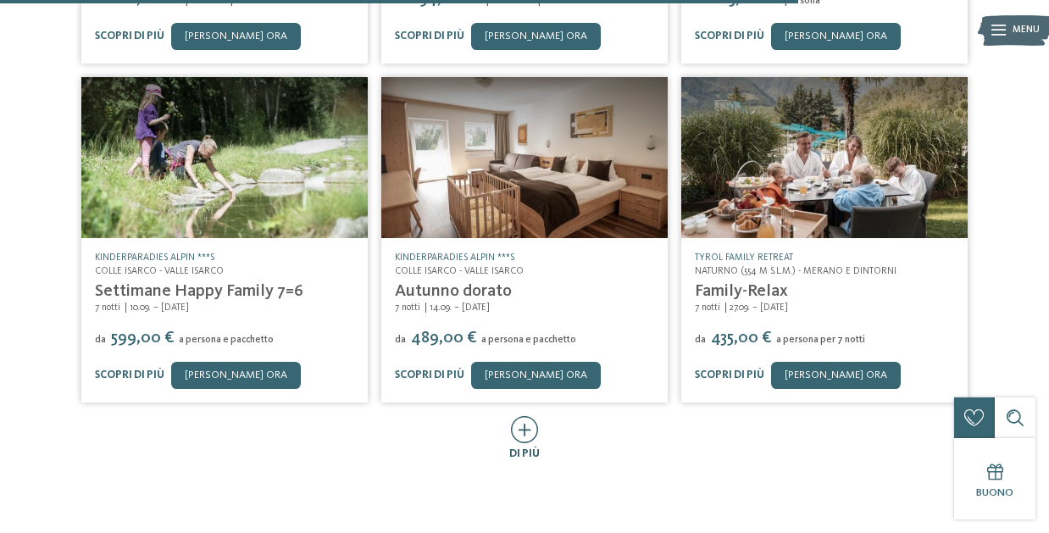
click at [528, 416] on icon at bounding box center [525, 429] width 28 height 27
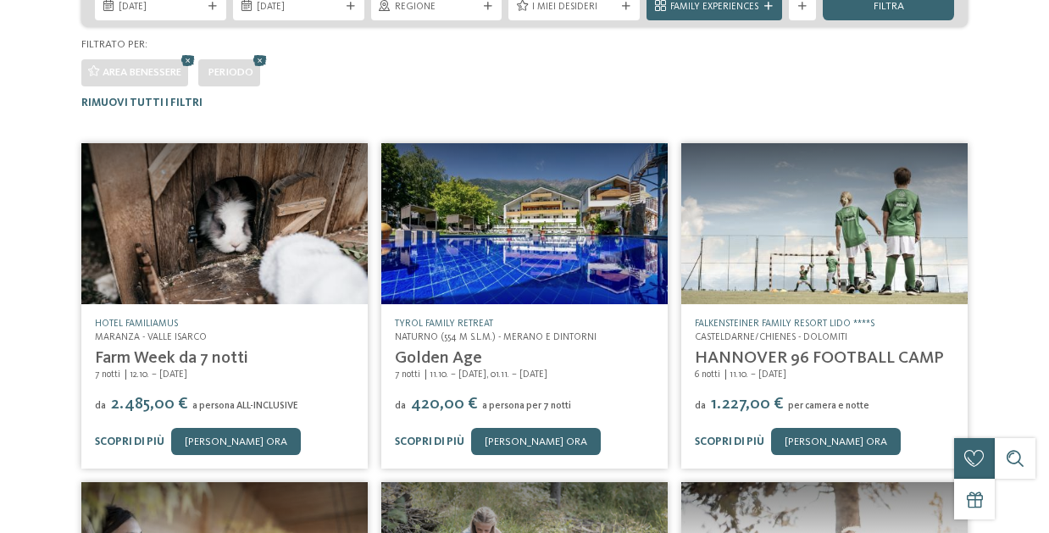
scroll to position [0, 0]
